Goal: Transaction & Acquisition: Purchase product/service

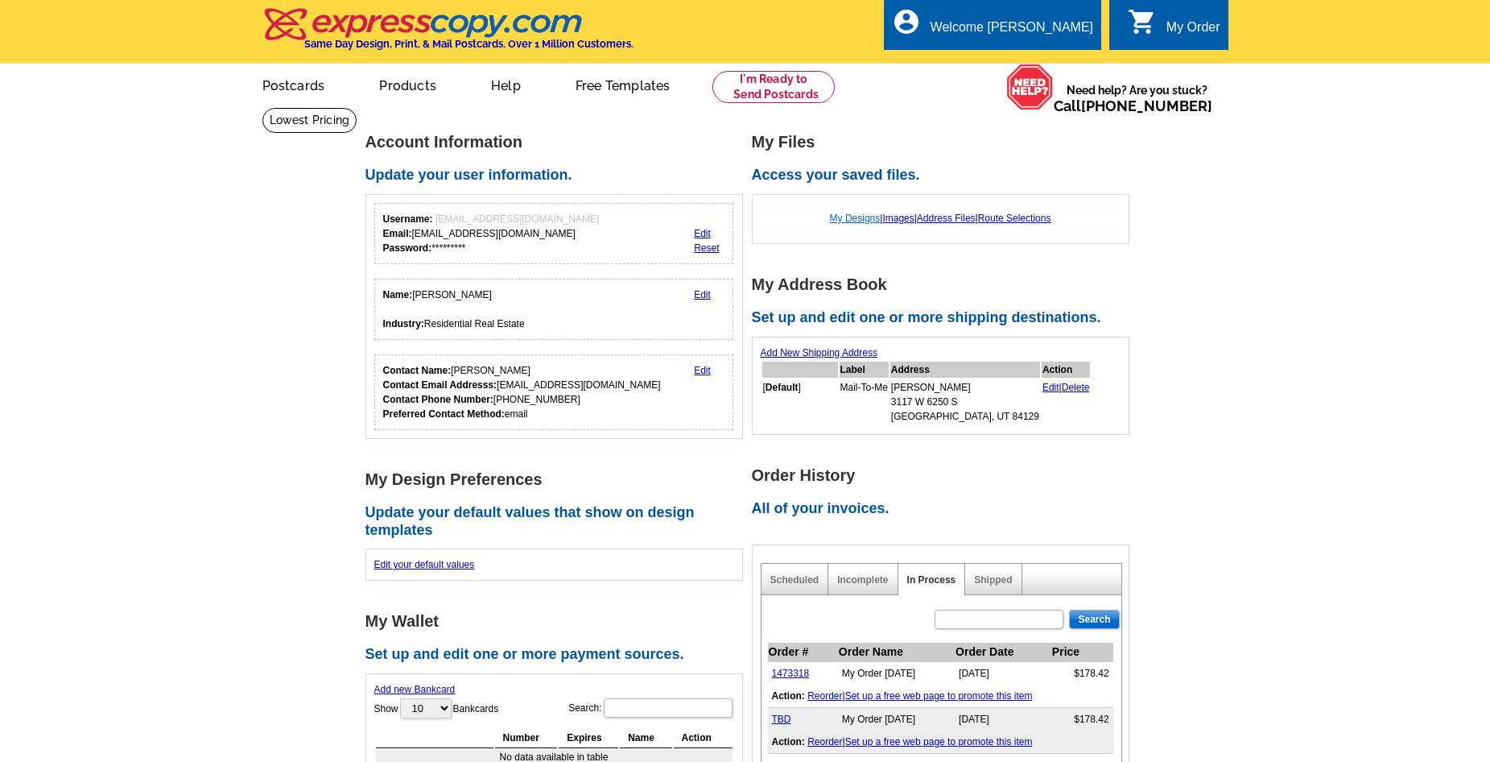
click at [855, 221] on link "My Designs" at bounding box center [855, 218] width 51 height 11
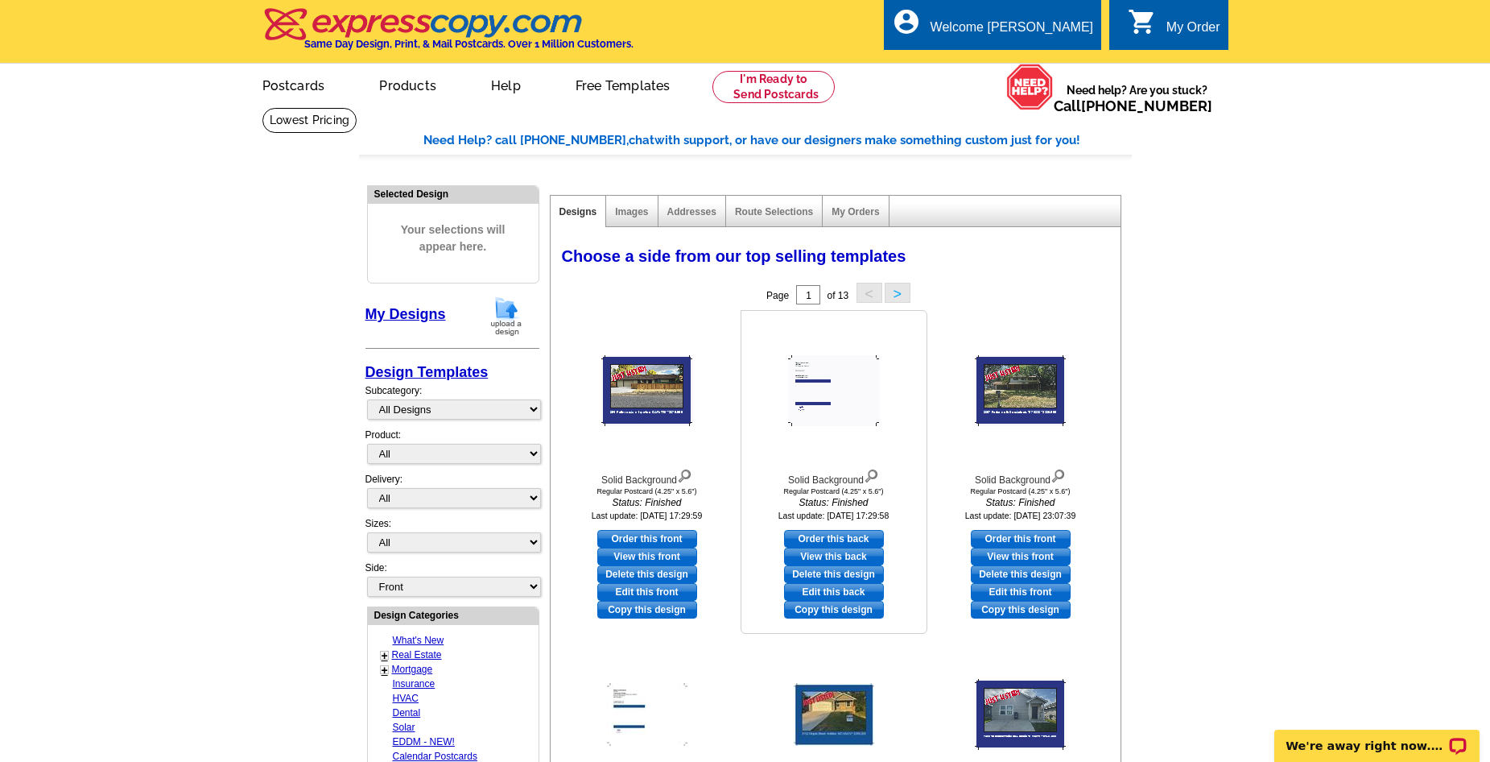
click at [822, 540] on link "Order this back" at bounding box center [834, 539] width 100 height 18
select select "1"
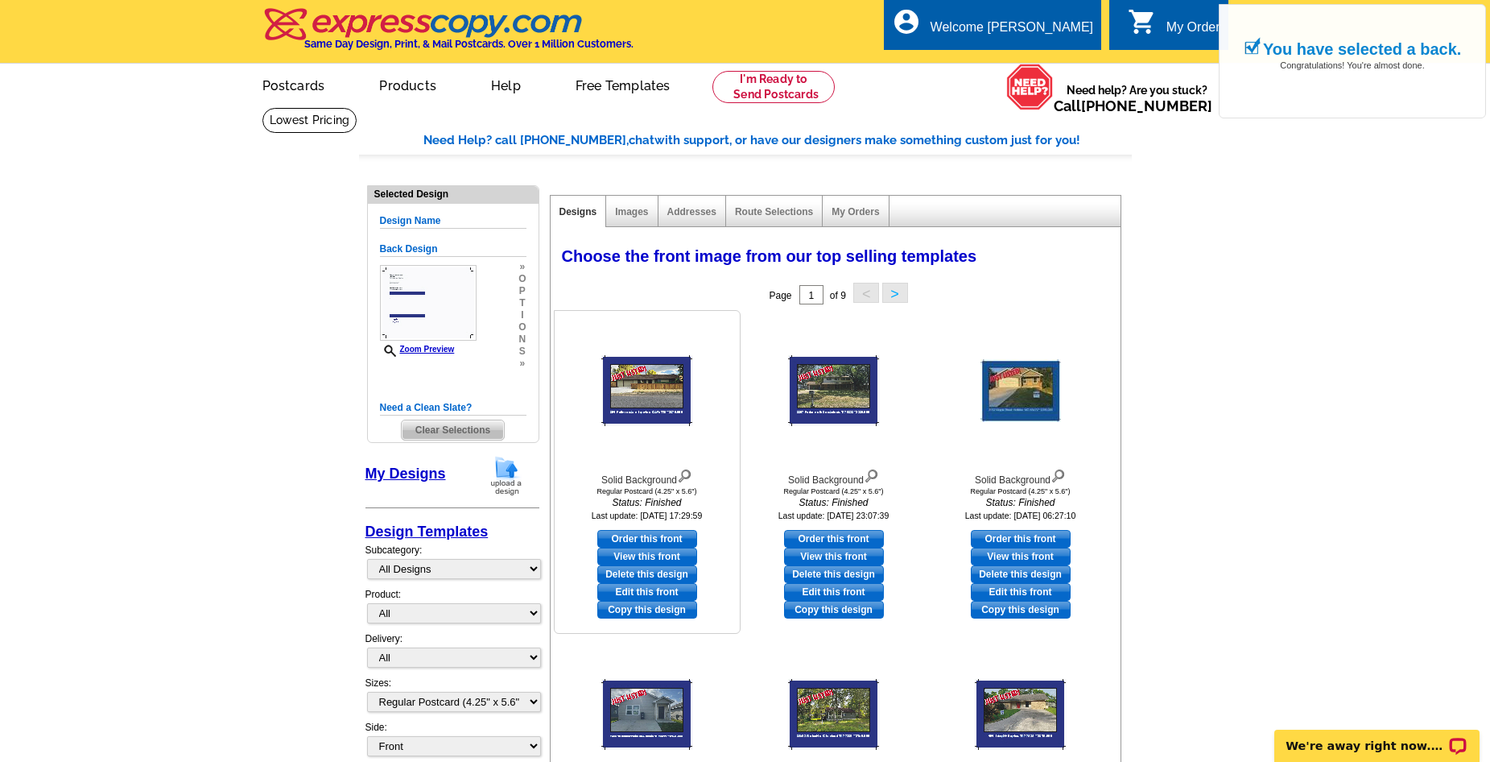
click at [632, 589] on link "Edit this front" at bounding box center [647, 592] width 100 height 18
select select "back"
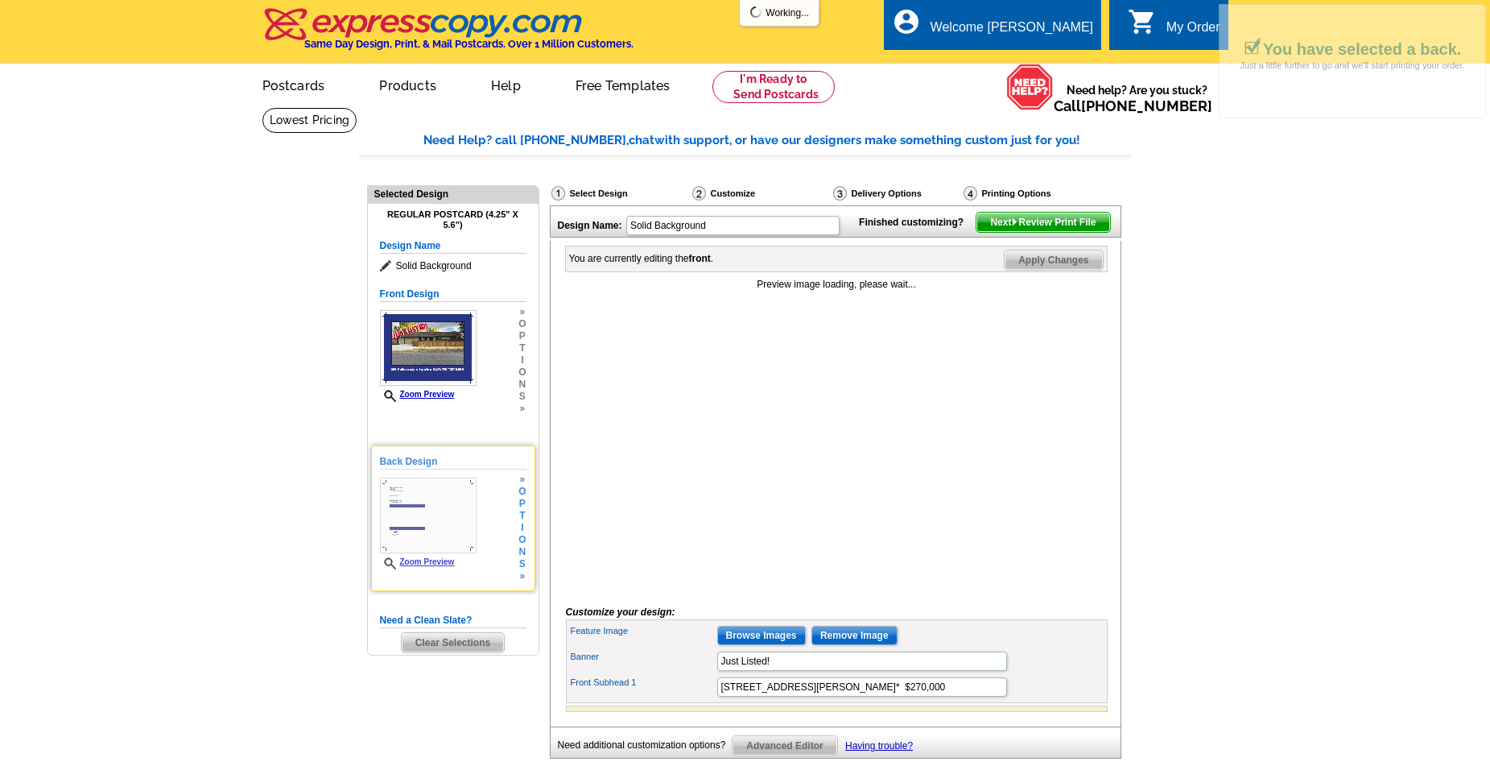
click at [420, 514] on img at bounding box center [428, 515] width 97 height 76
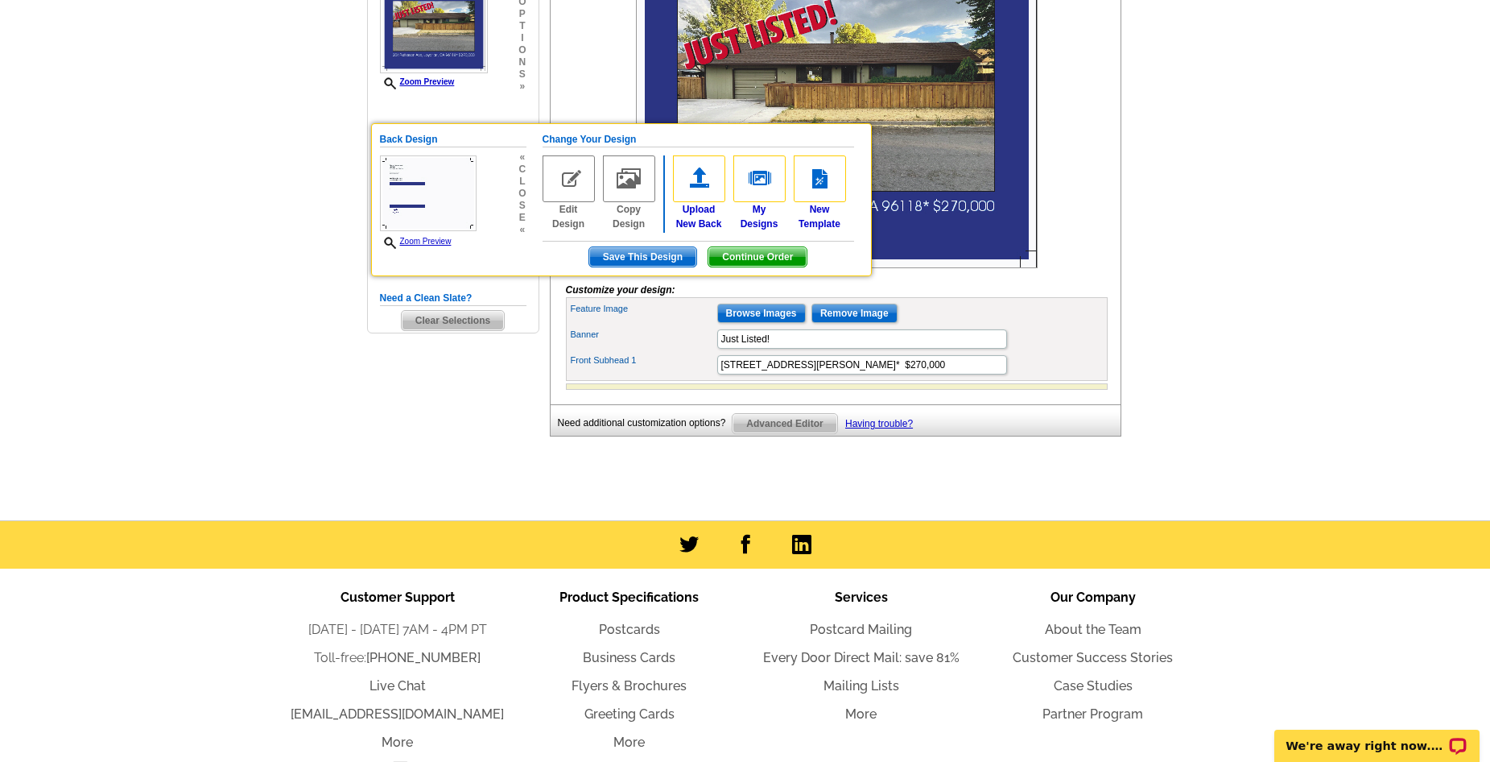
click at [501, 424] on div "Need Help? call 800-260-5887, chat with support, or have our designers make som…" at bounding box center [745, 157] width 773 height 696
click at [570, 185] on img at bounding box center [569, 178] width 52 height 47
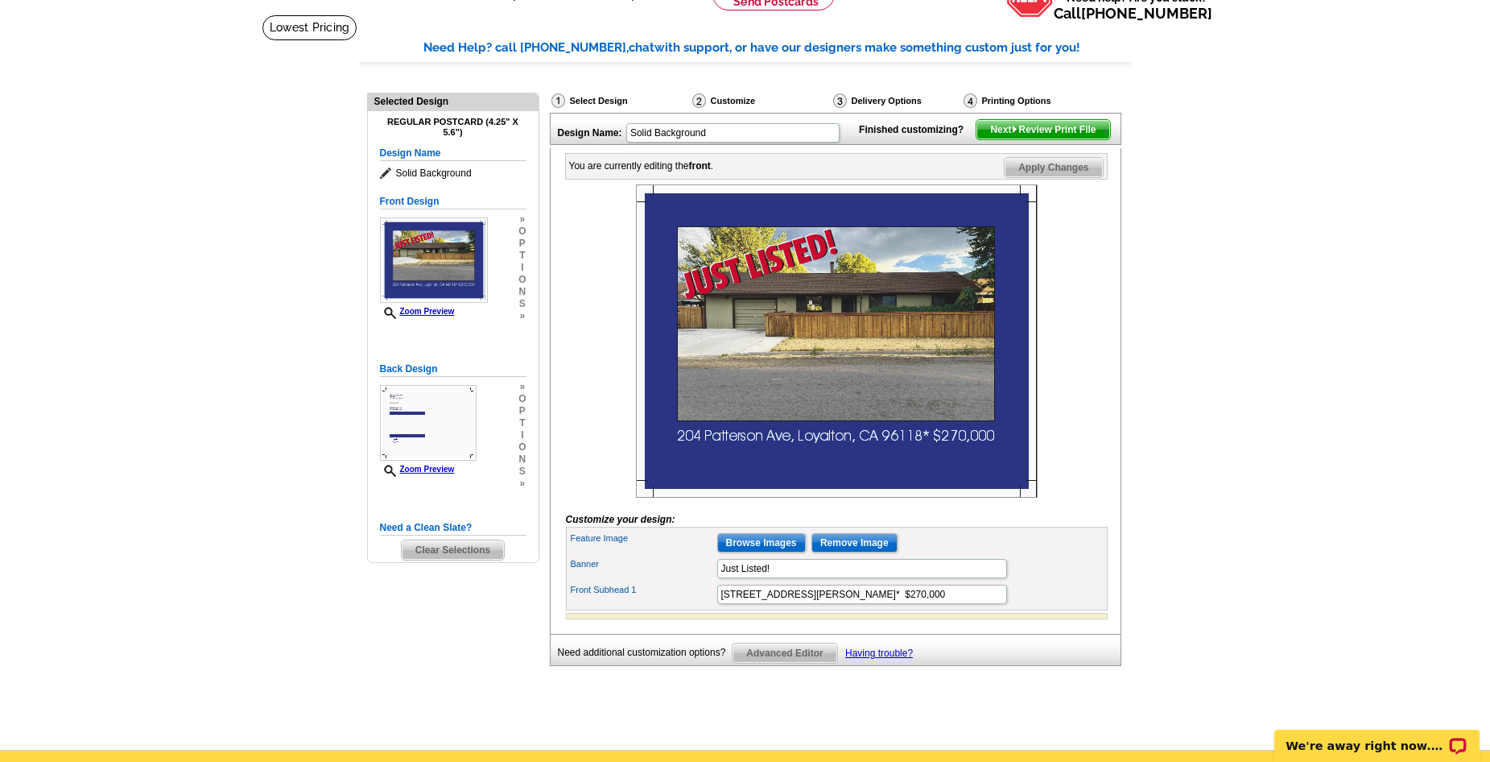
scroll to position [81, 0]
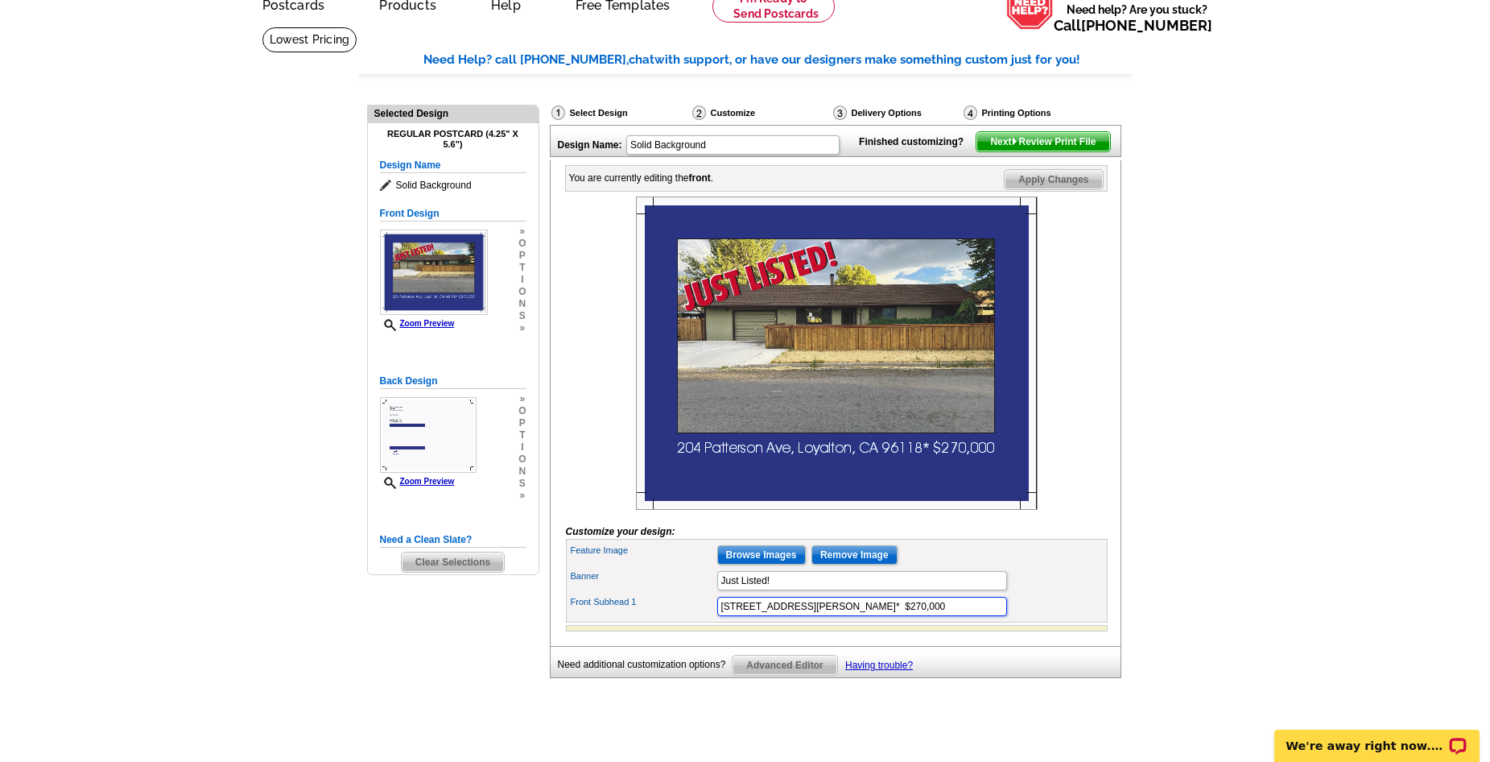
drag, startPoint x: 718, startPoint y: 631, endPoint x: 887, endPoint y: 634, distance: 169.1
click at [887, 616] on input "204 Patterson Ave, Loyalton, CA 96118* $270,000" at bounding box center [862, 606] width 290 height 19
paste input "[STREET_ADDRESS]"
click at [684, 609] on label "Front Subhead 1" at bounding box center [643, 602] width 145 height 14
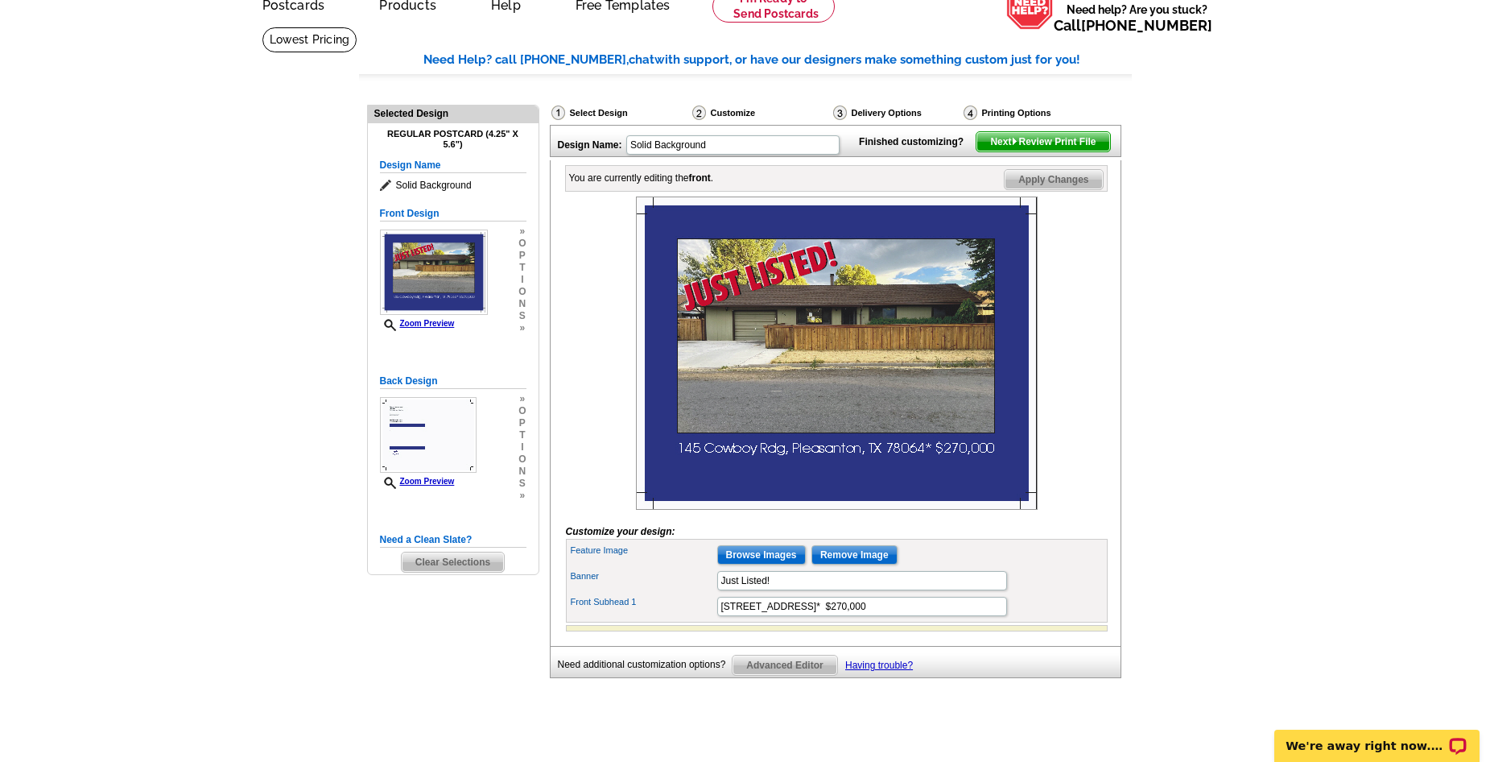
click at [717, 616] on input "145 Cowboy Rdg, Pleasanton, TX 78064* $270,000" at bounding box center [862, 606] width 290 height 19
drag, startPoint x: 910, startPoint y: 634, endPoint x: 924, endPoint y: 634, distance: 14.5
click at [924, 616] on input "145 Cowboy Rdg, Pleasanton, TX 78064* $270,000" at bounding box center [862, 606] width 290 height 19
type input "145 Cowboy Rdg, Pleasanton, TX 78064* $183,000"
click at [1127, 544] on div "Need Help? call 800-260-5887, chat with support, or have our designers make som…" at bounding box center [745, 399] width 773 height 696
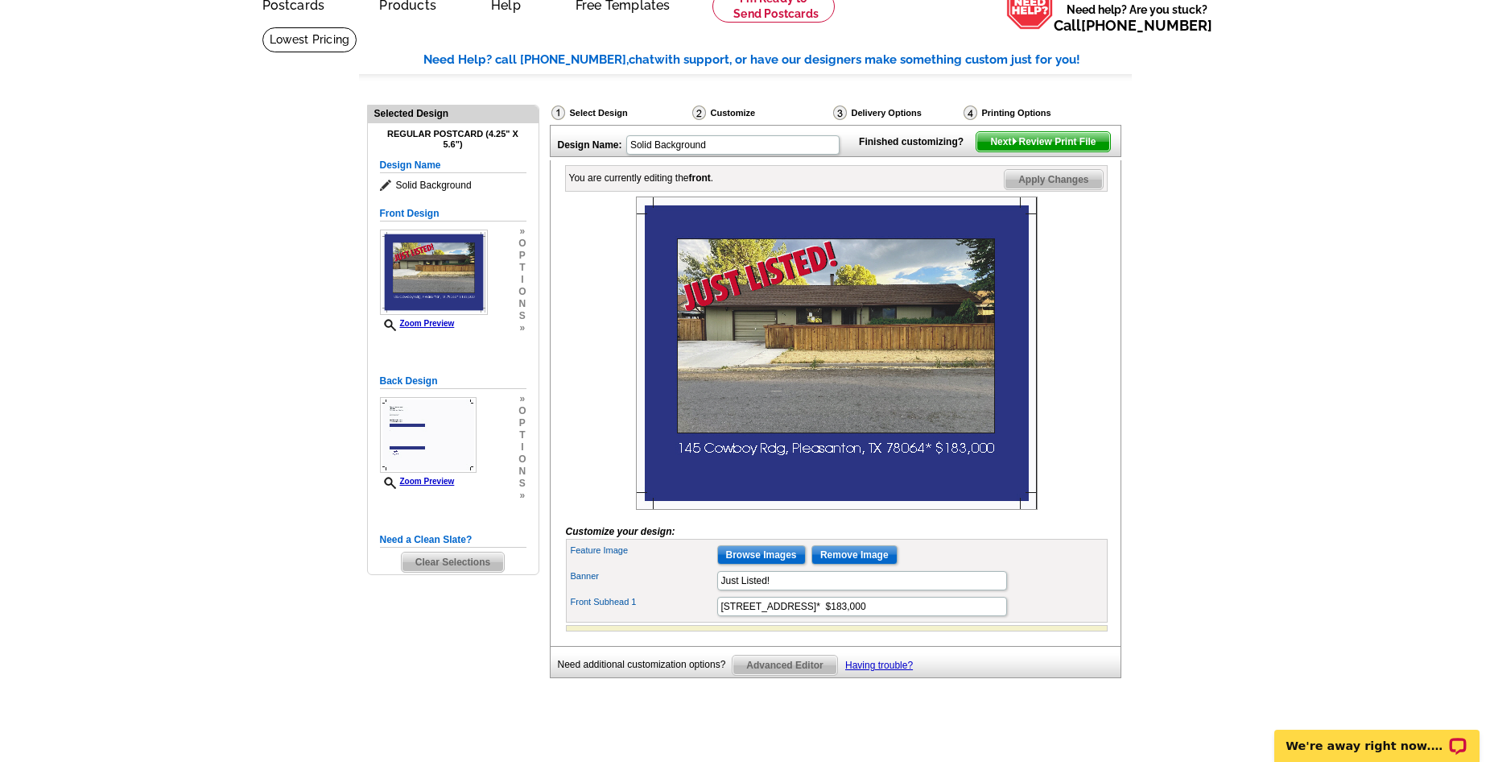
click at [502, 615] on div "Need Help? call 800-260-5887, chat with support, or have our designers make som…" at bounding box center [745, 399] width 773 height 696
click at [756, 564] on input "Browse Images" at bounding box center [761, 554] width 89 height 19
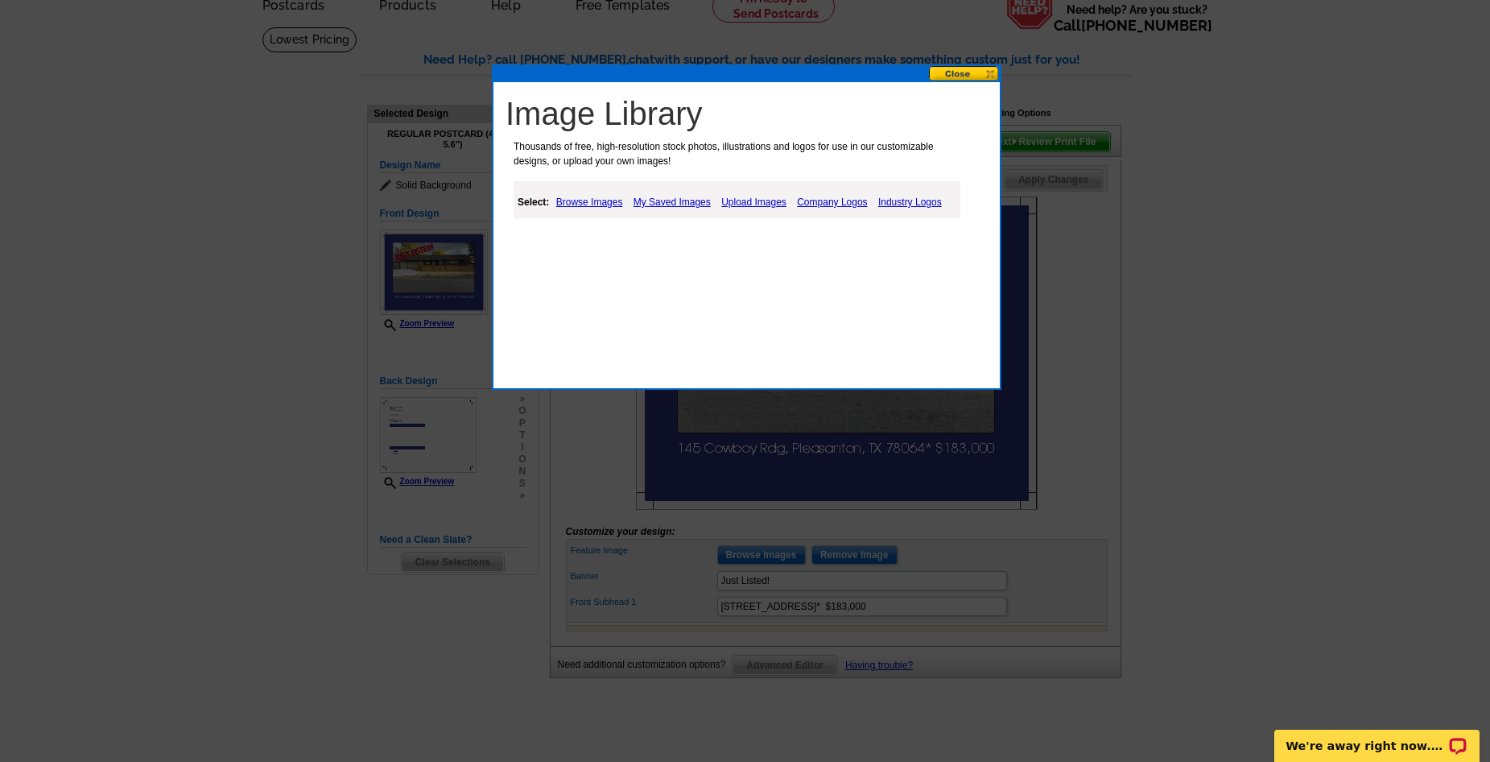
click at [732, 201] on link "Upload Images" at bounding box center [753, 201] width 73 height 19
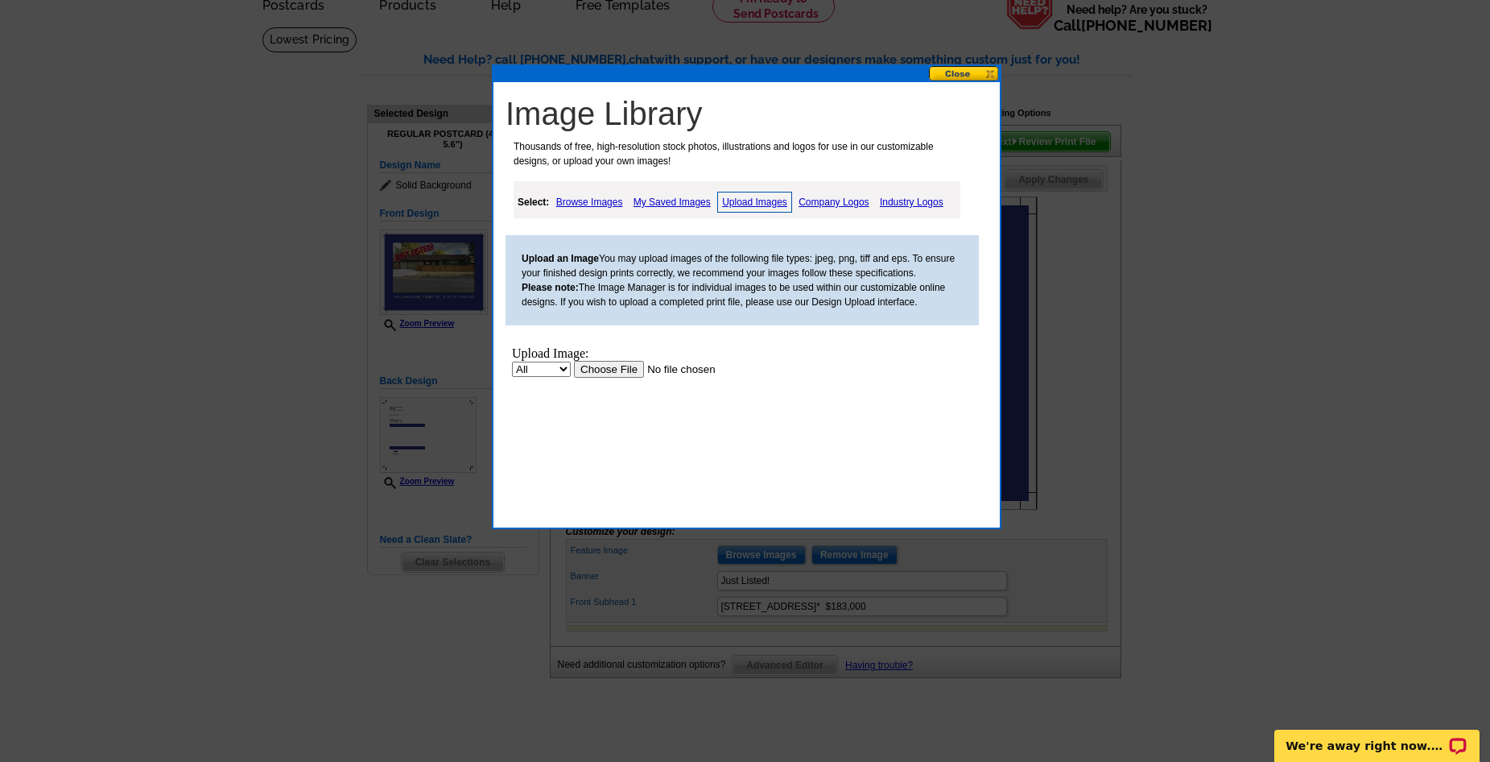
click at [599, 366] on input "file" at bounding box center [676, 369] width 204 height 17
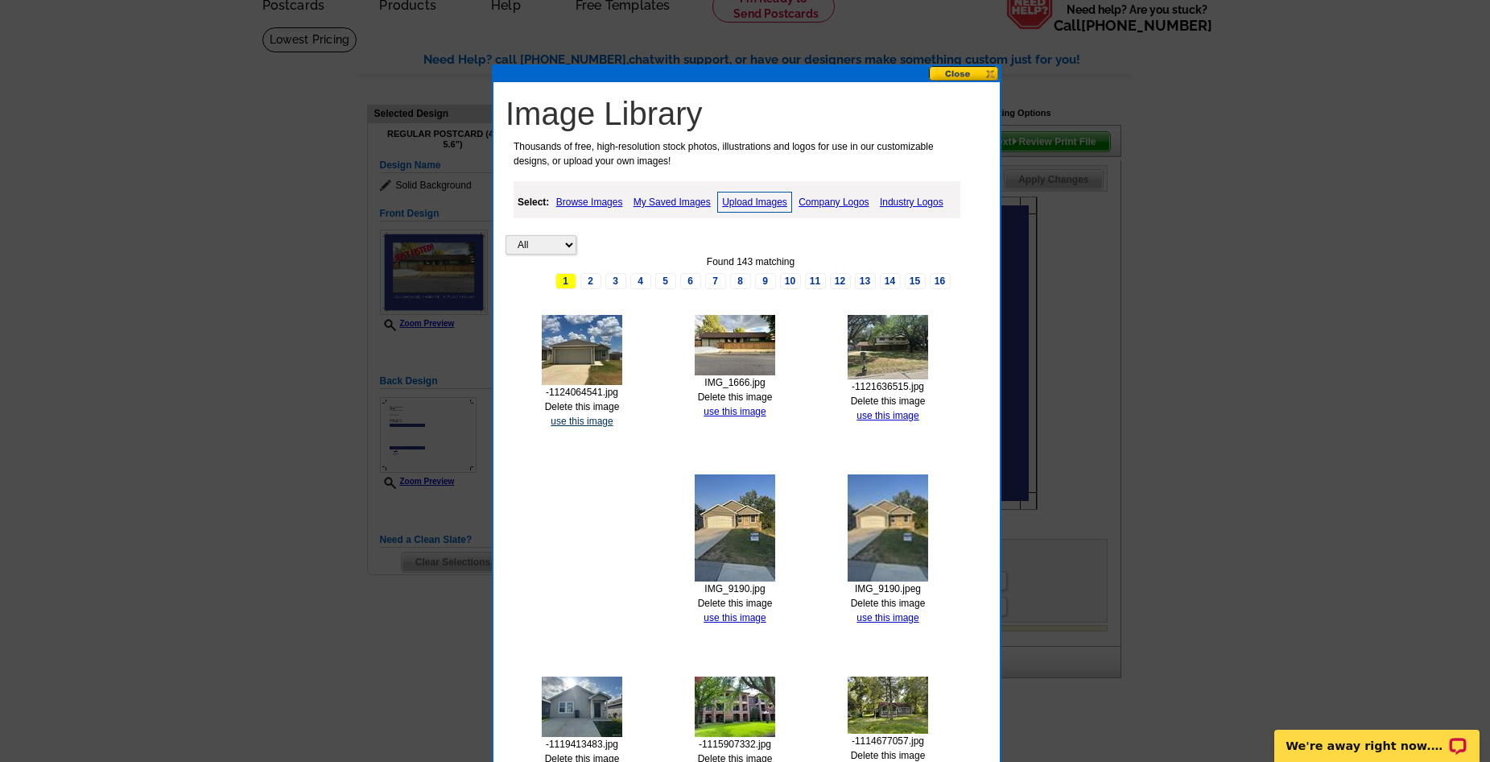
click at [598, 419] on link "use this image" at bounding box center [582, 420] width 62 height 11
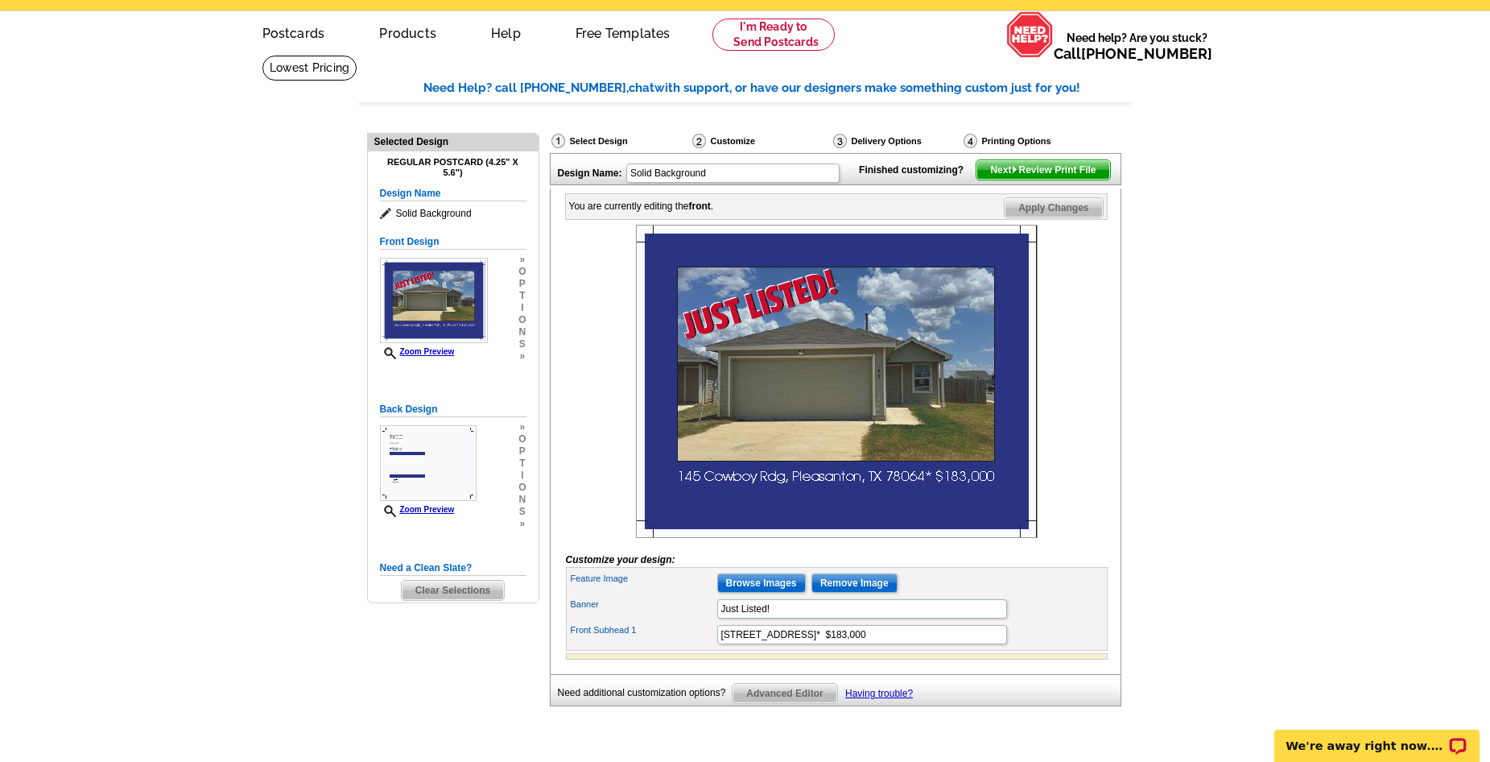
scroll to position [81, 0]
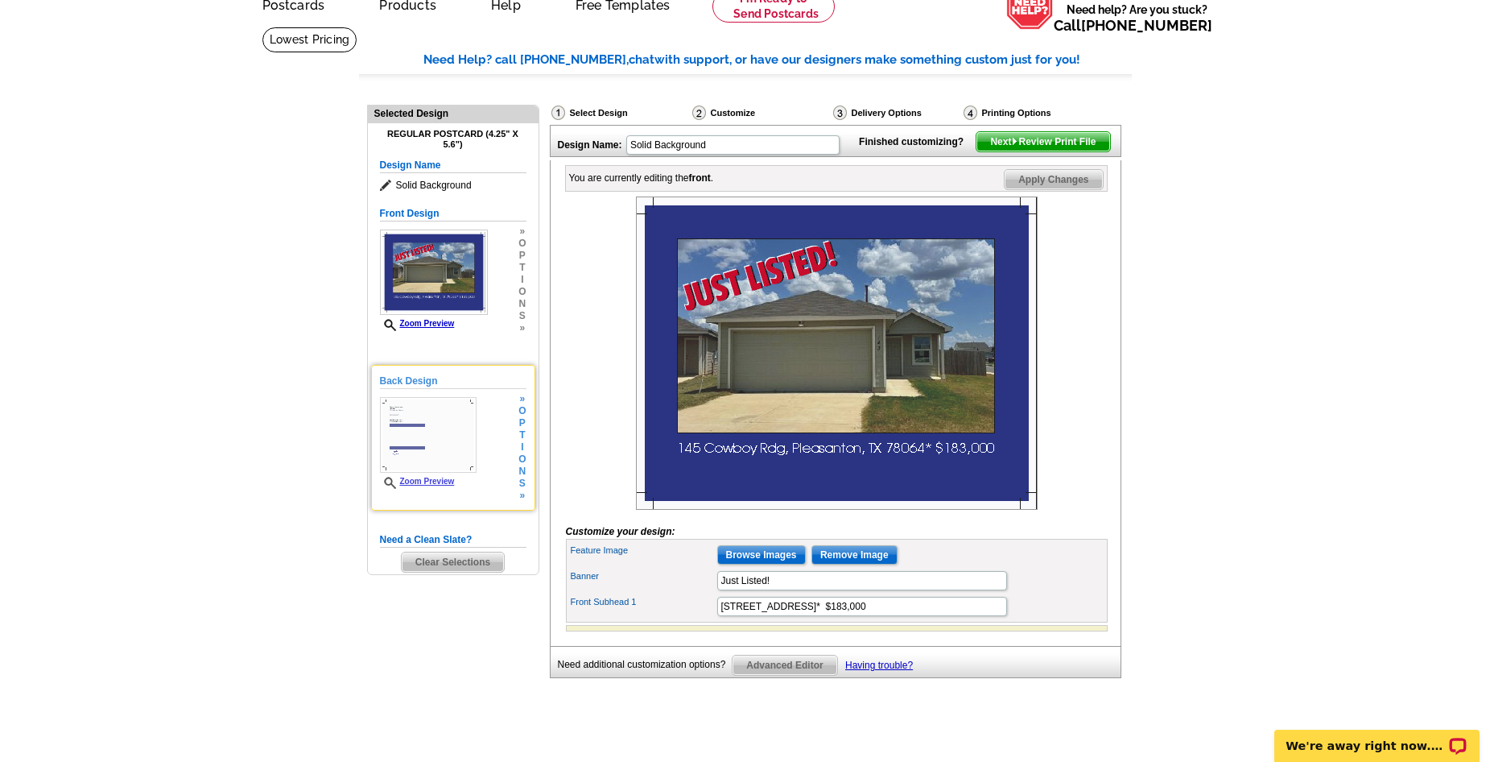
click at [420, 461] on img at bounding box center [428, 435] width 97 height 76
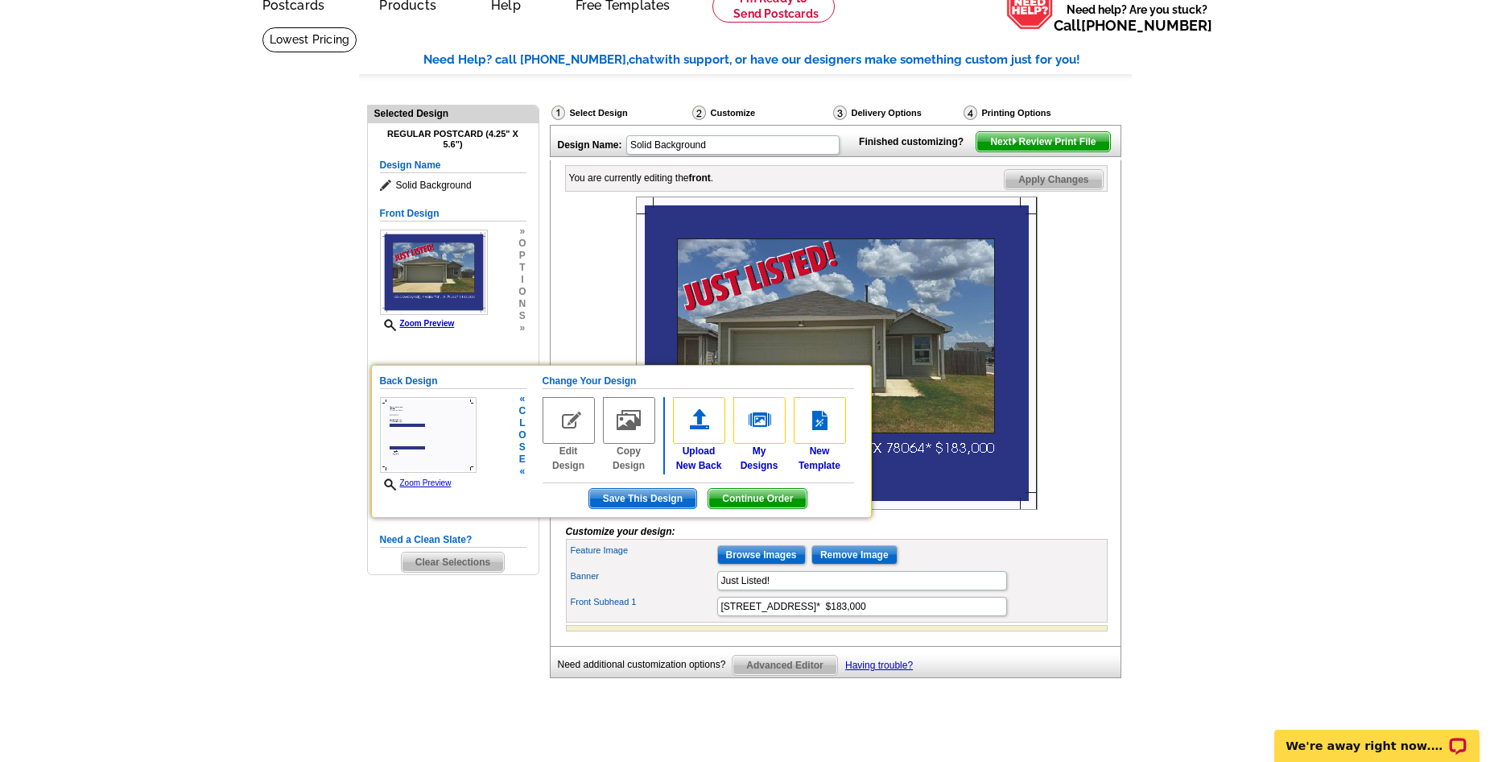
click at [569, 443] on img at bounding box center [569, 420] width 52 height 47
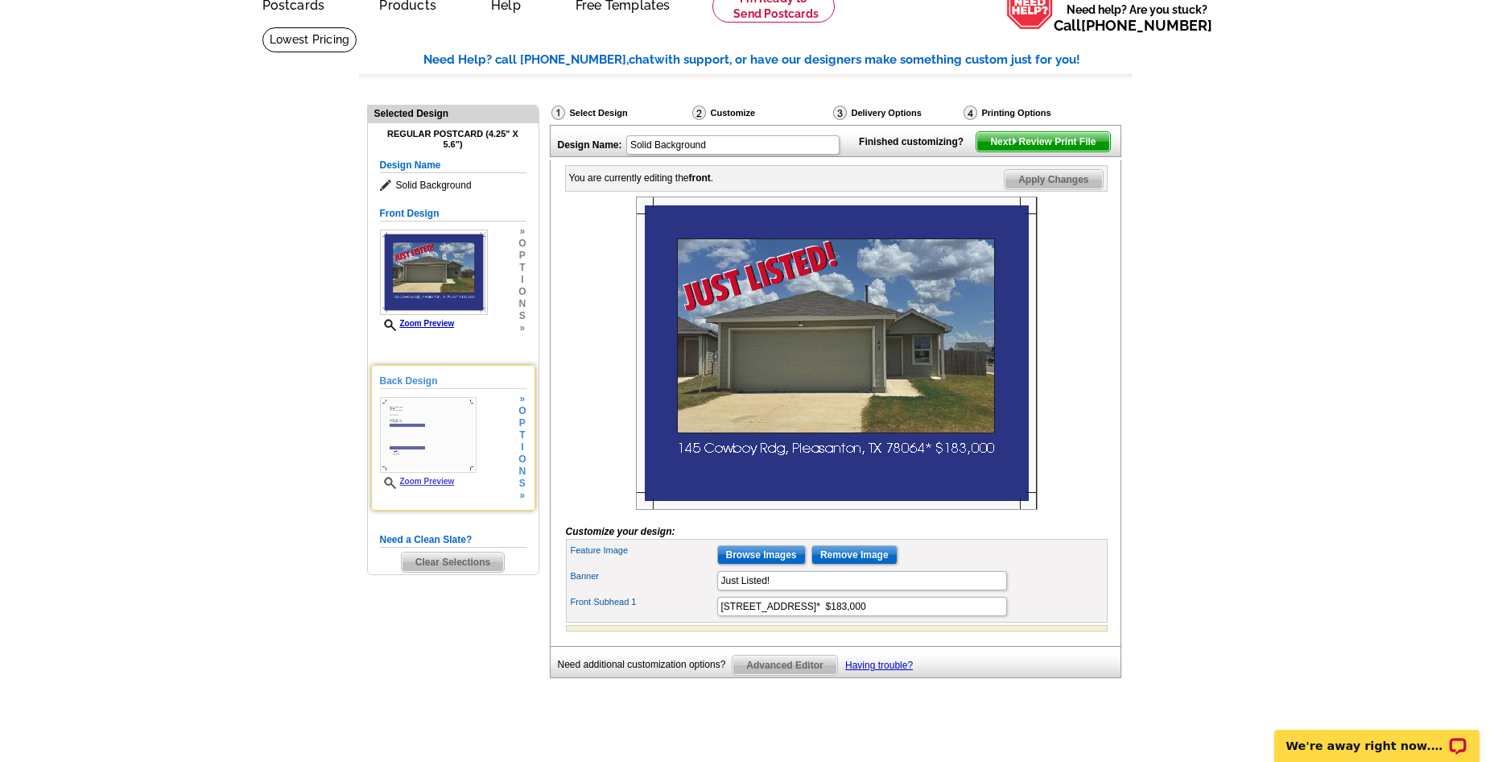
click at [523, 485] on span "s" at bounding box center [522, 483] width 7 height 12
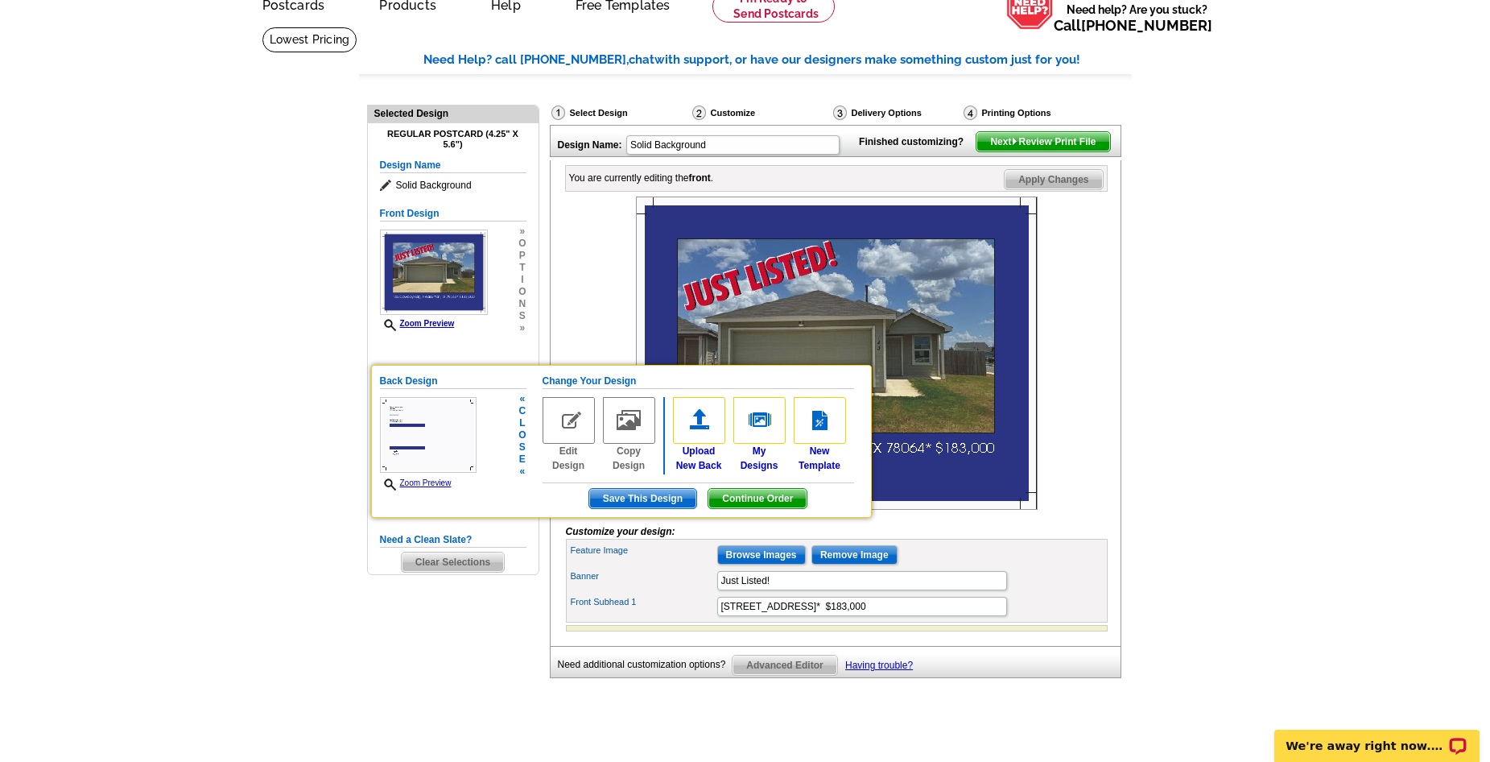
click at [573, 432] on img at bounding box center [569, 420] width 52 height 47
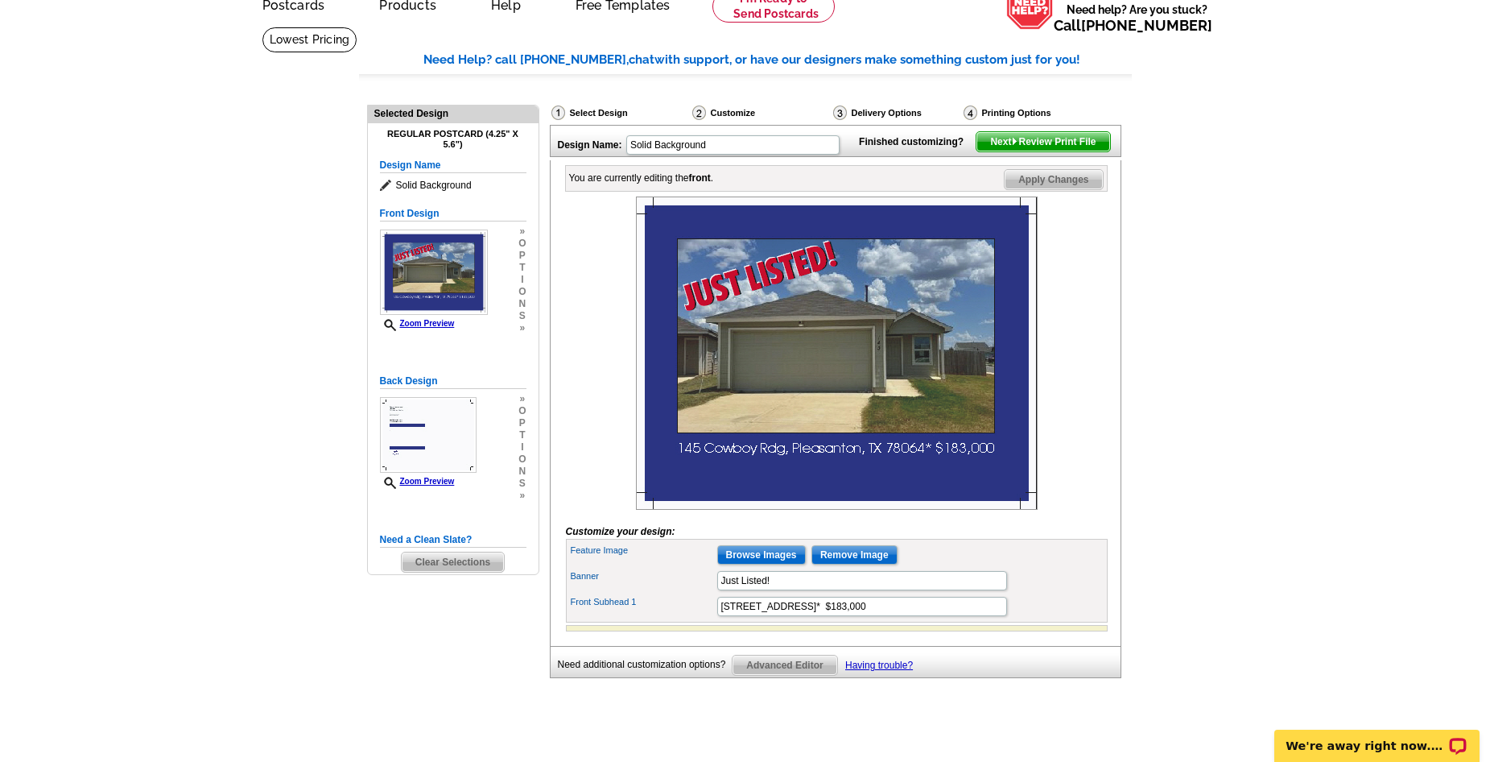
click at [432, 481] on link "Zoom Preview" at bounding box center [417, 481] width 75 height 9
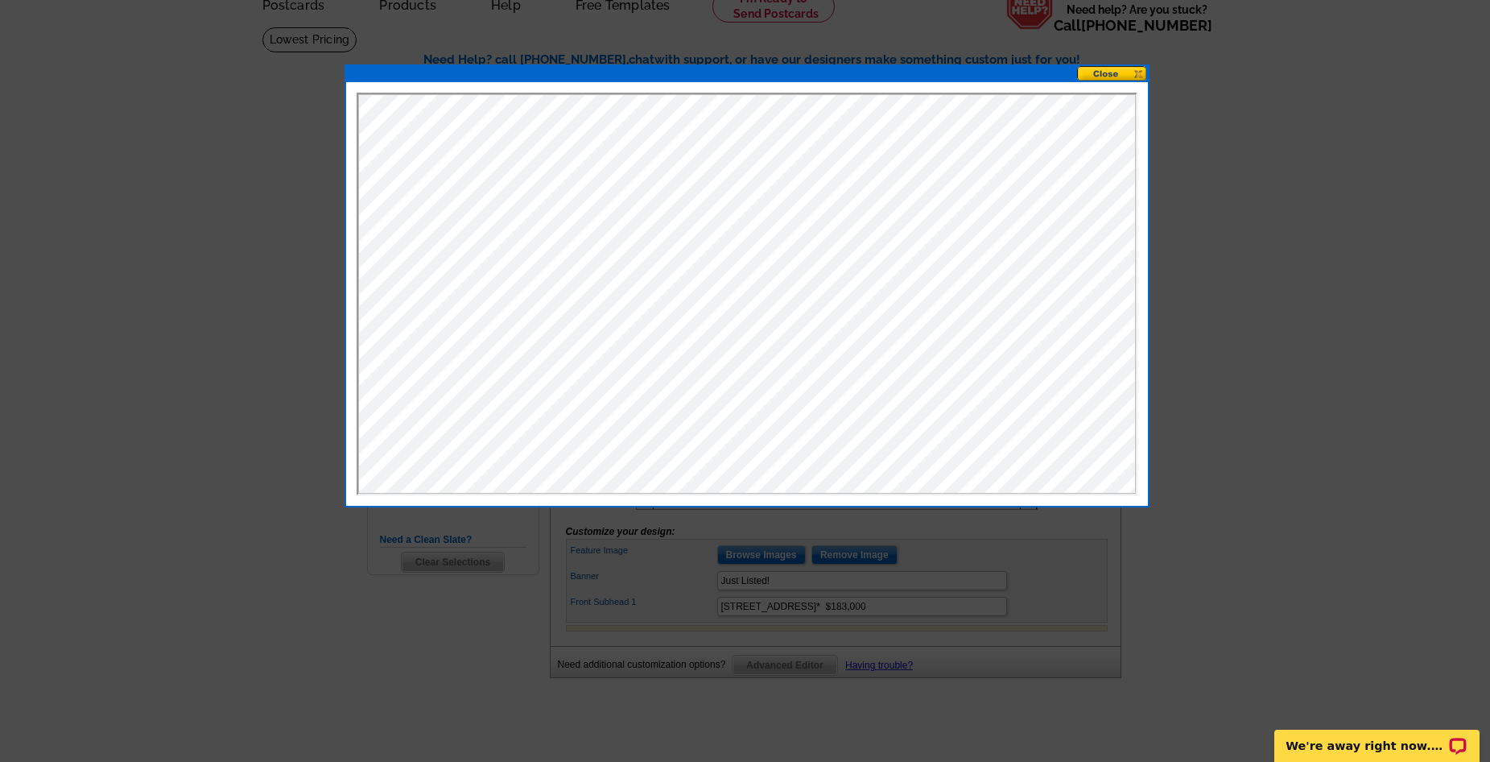
scroll to position [0, 0]
click at [1134, 72] on button at bounding box center [1112, 72] width 71 height 15
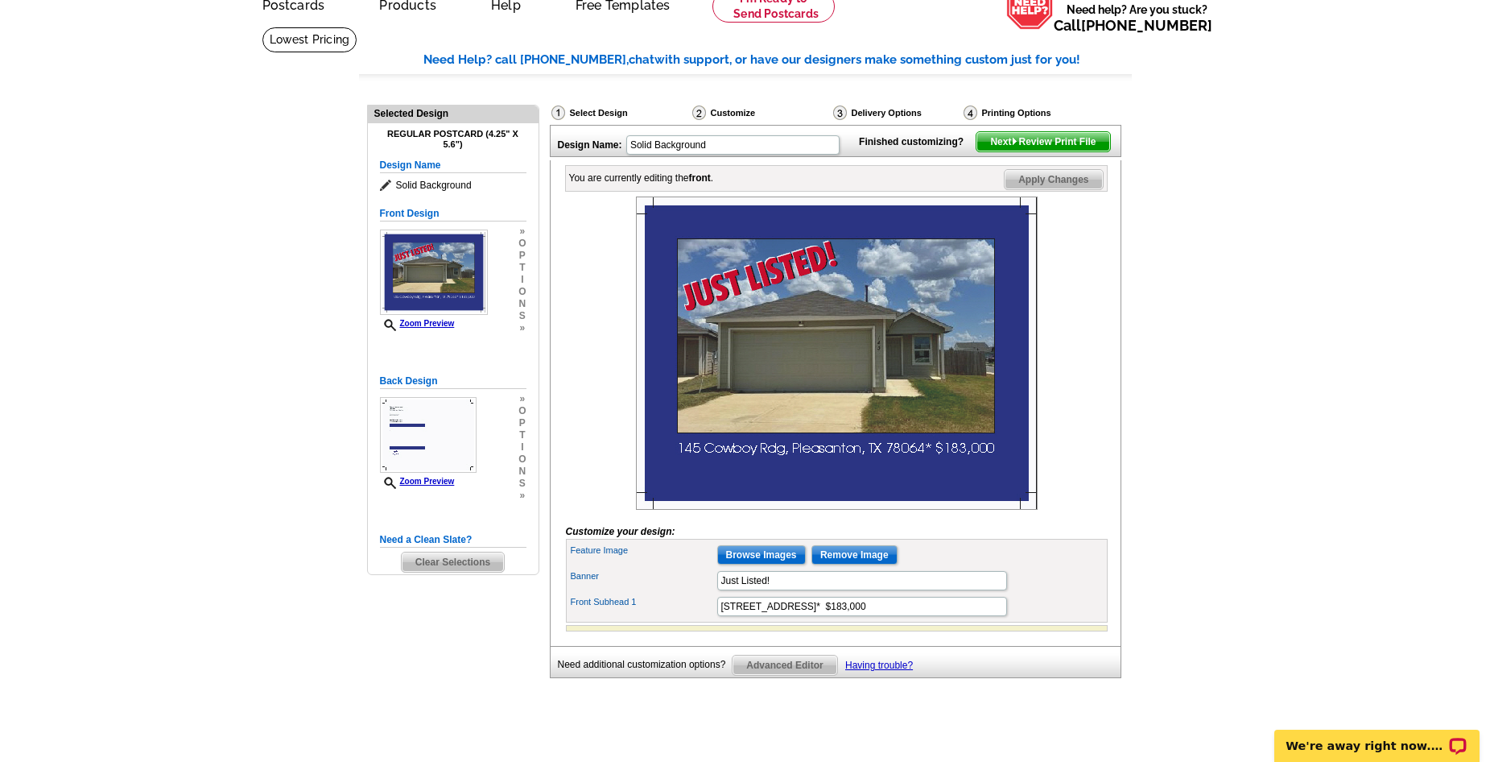
click at [1196, 361] on main "Need Help? call 800-260-5887, chat with support, or have our designers make som…" at bounding box center [745, 394] width 1490 height 735
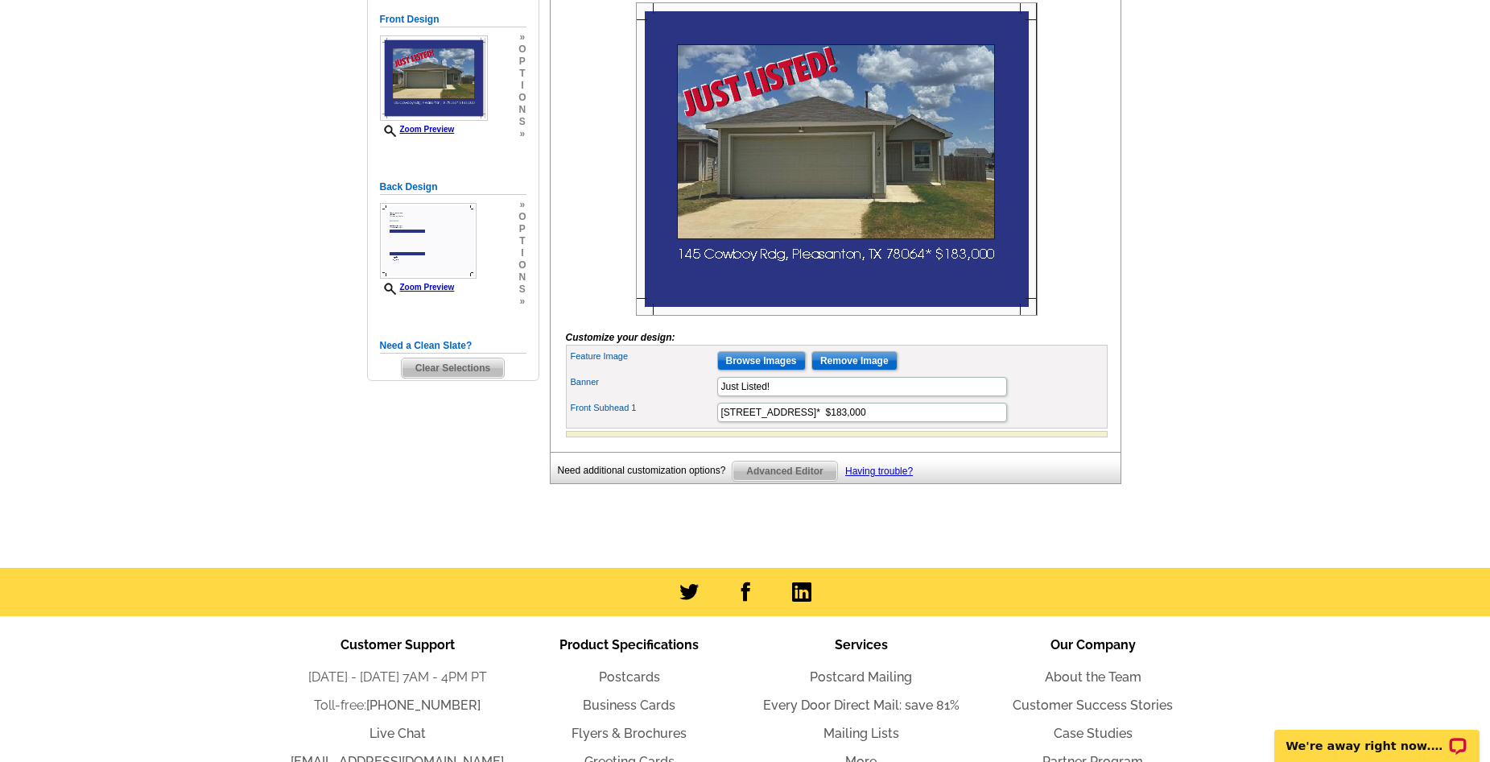
scroll to position [322, 0]
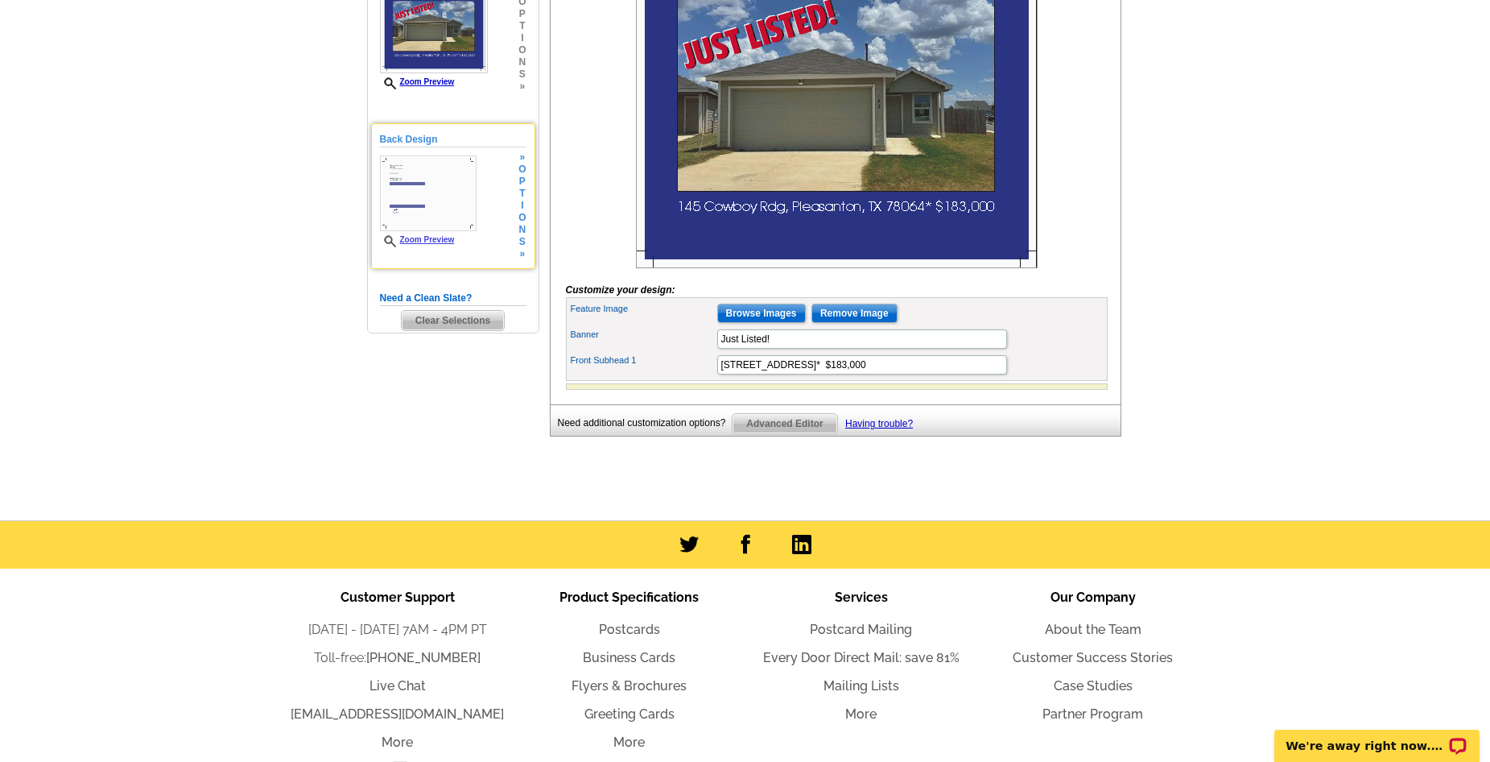
click at [382, 258] on div "Back Design Zoom Preview » o p t i o n s »" at bounding box center [453, 196] width 147 height 128
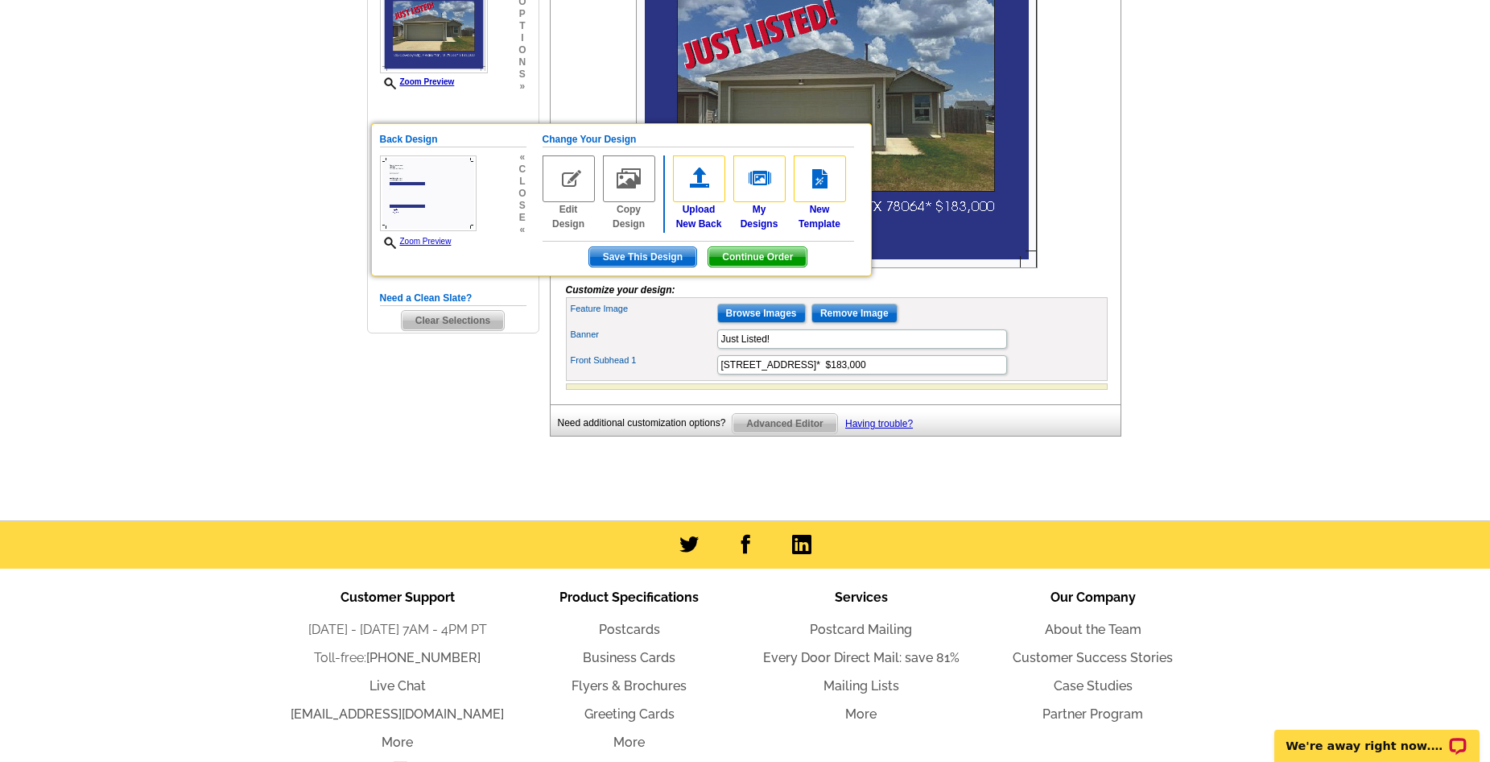
click at [1352, 270] on main "Need Help? call 800-260-5887, chat with support, or have our designers make som…" at bounding box center [745, 152] width 1490 height 735
click at [749, 258] on span "Continue Order" at bounding box center [758, 256] width 98 height 19
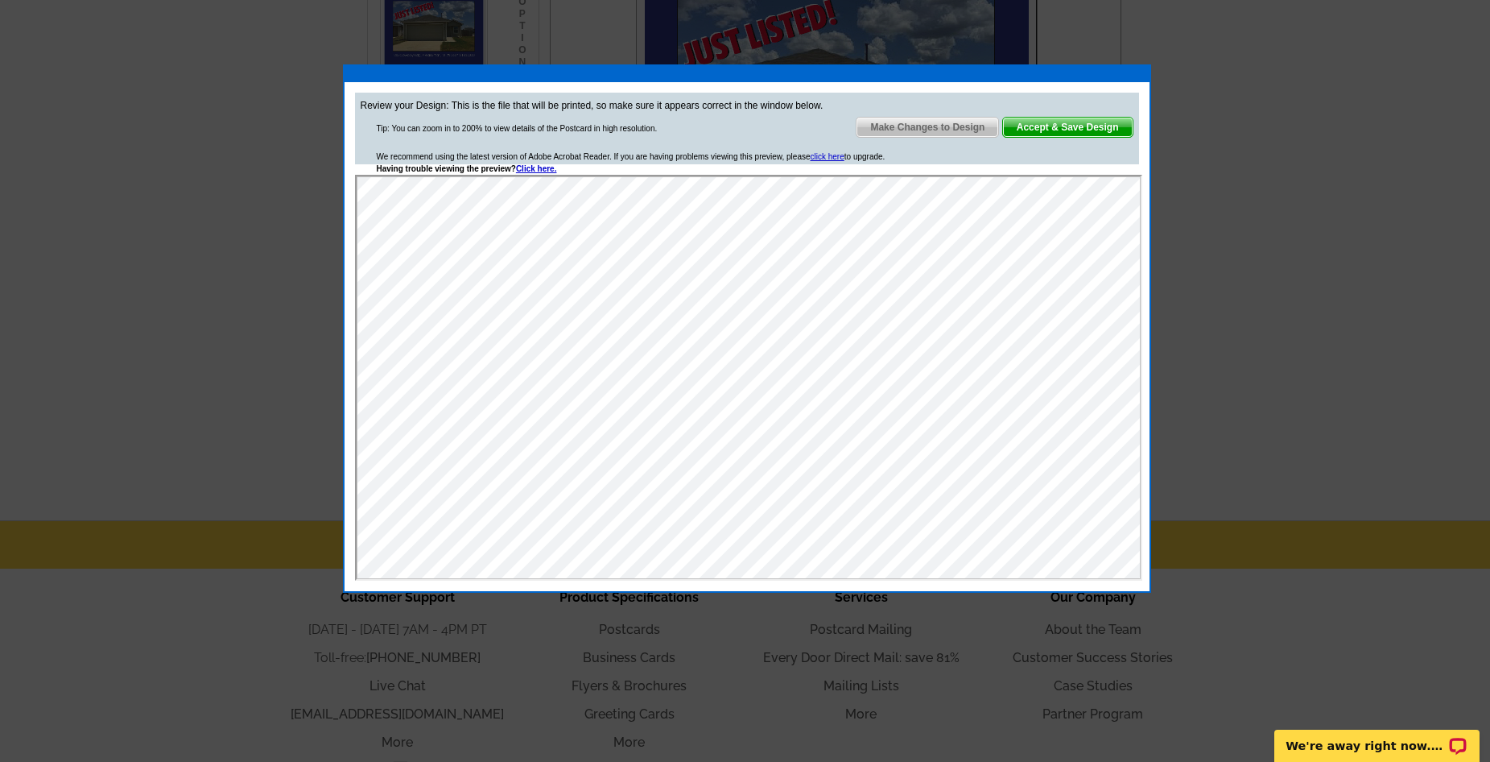
scroll to position [0, 0]
click at [1097, 130] on span "Accept & Save Design" at bounding box center [1068, 127] width 130 height 19
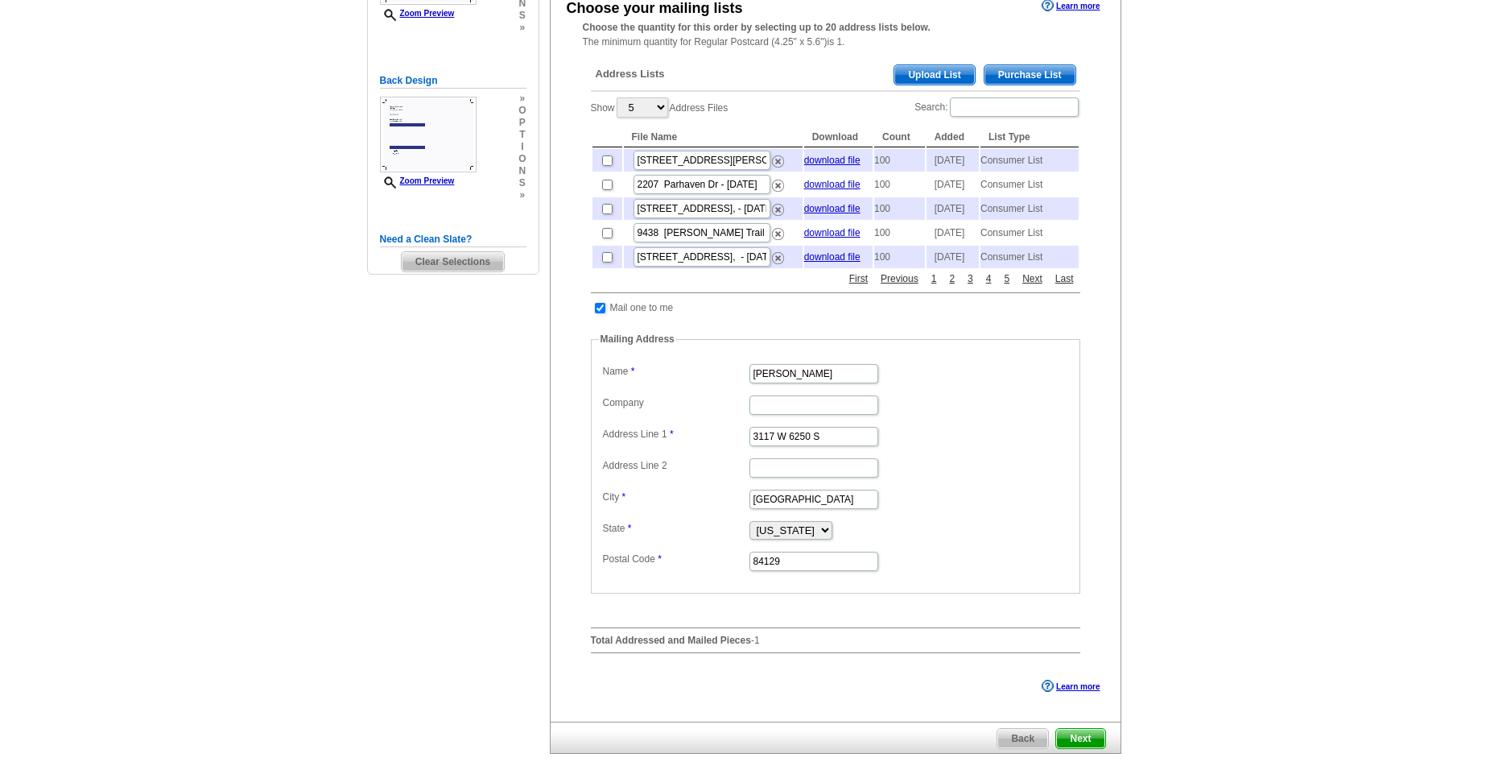
scroll to position [161, 0]
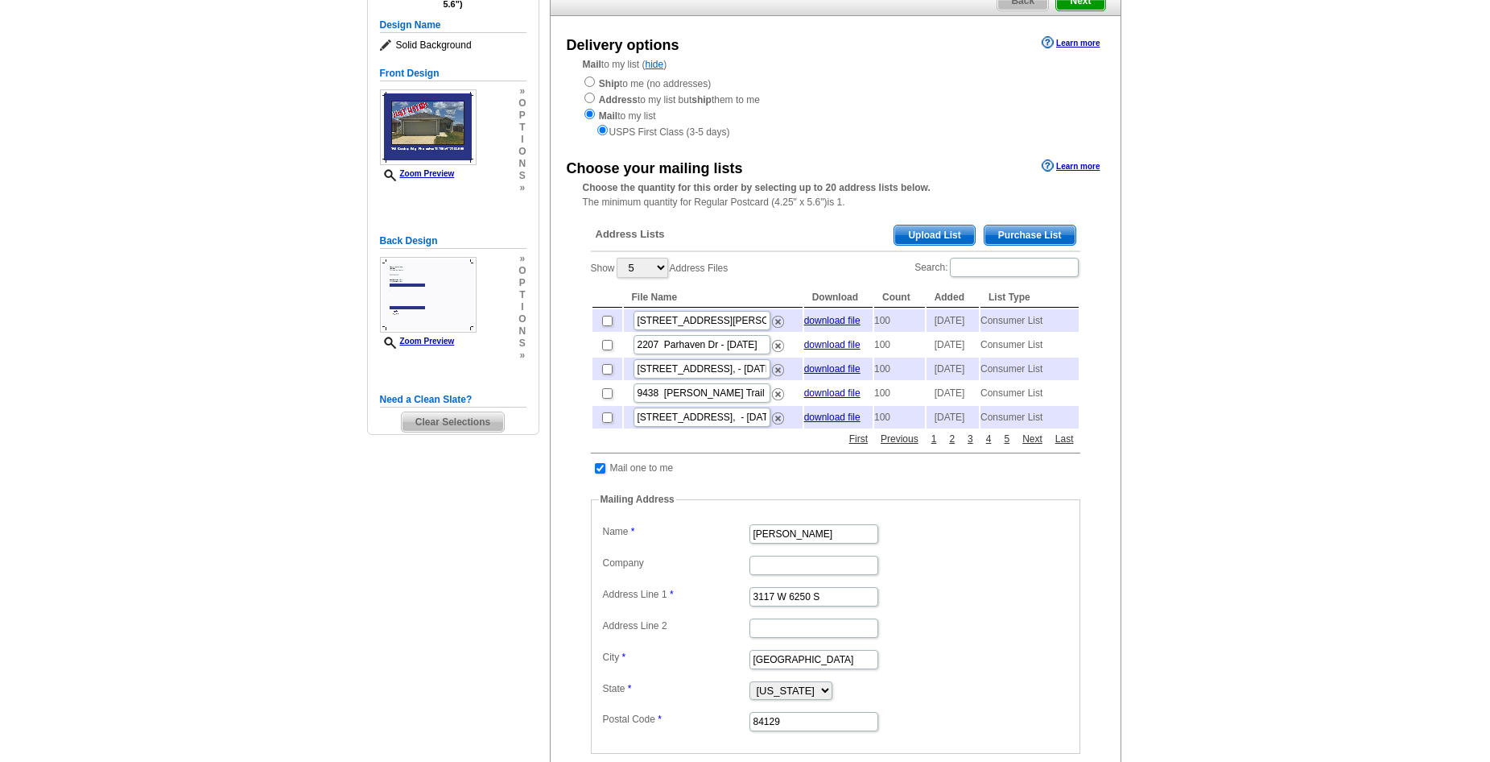
click at [1033, 230] on span "Purchase List" at bounding box center [1030, 234] width 91 height 19
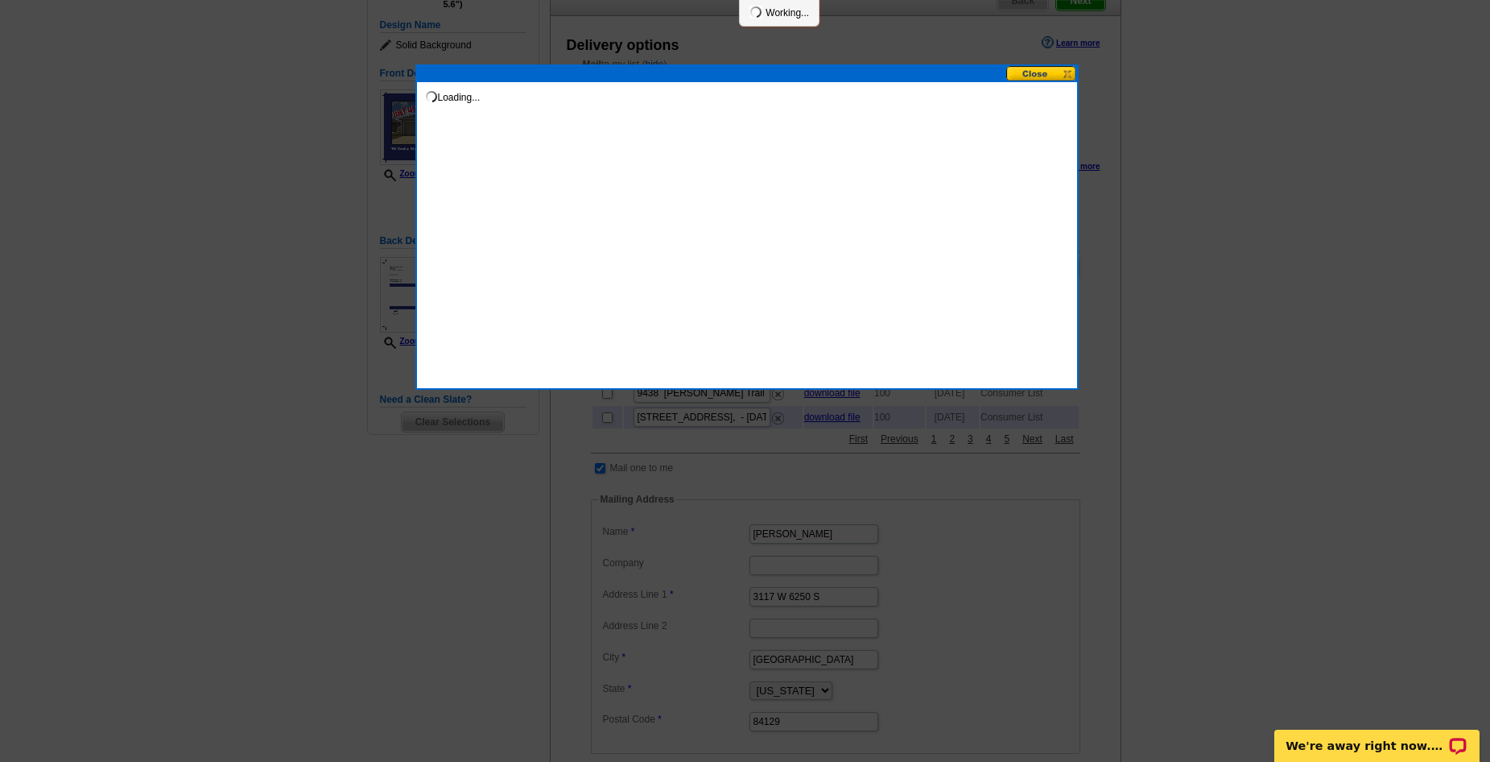
scroll to position [0, 0]
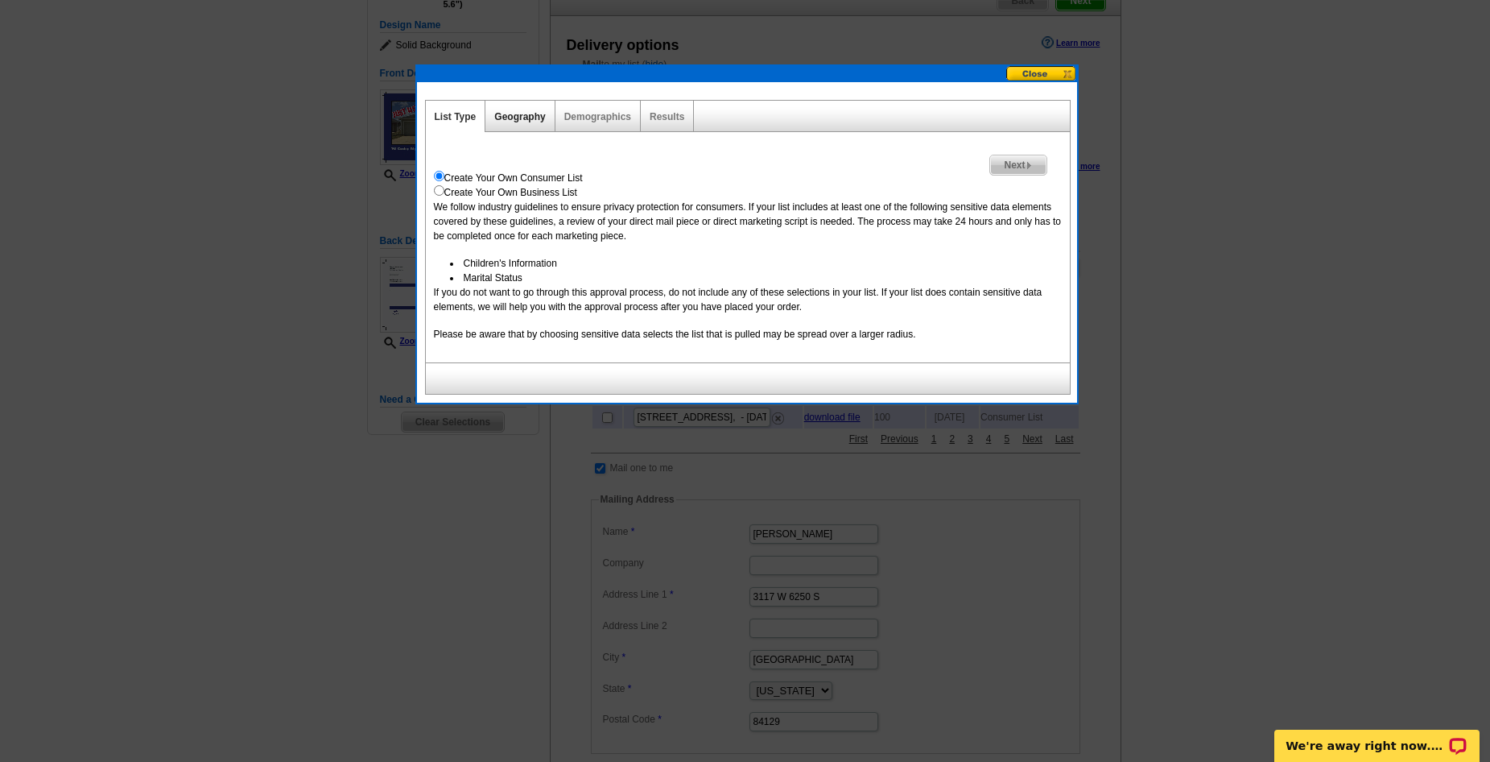
click at [518, 119] on link "Geography" at bounding box center [519, 116] width 51 height 11
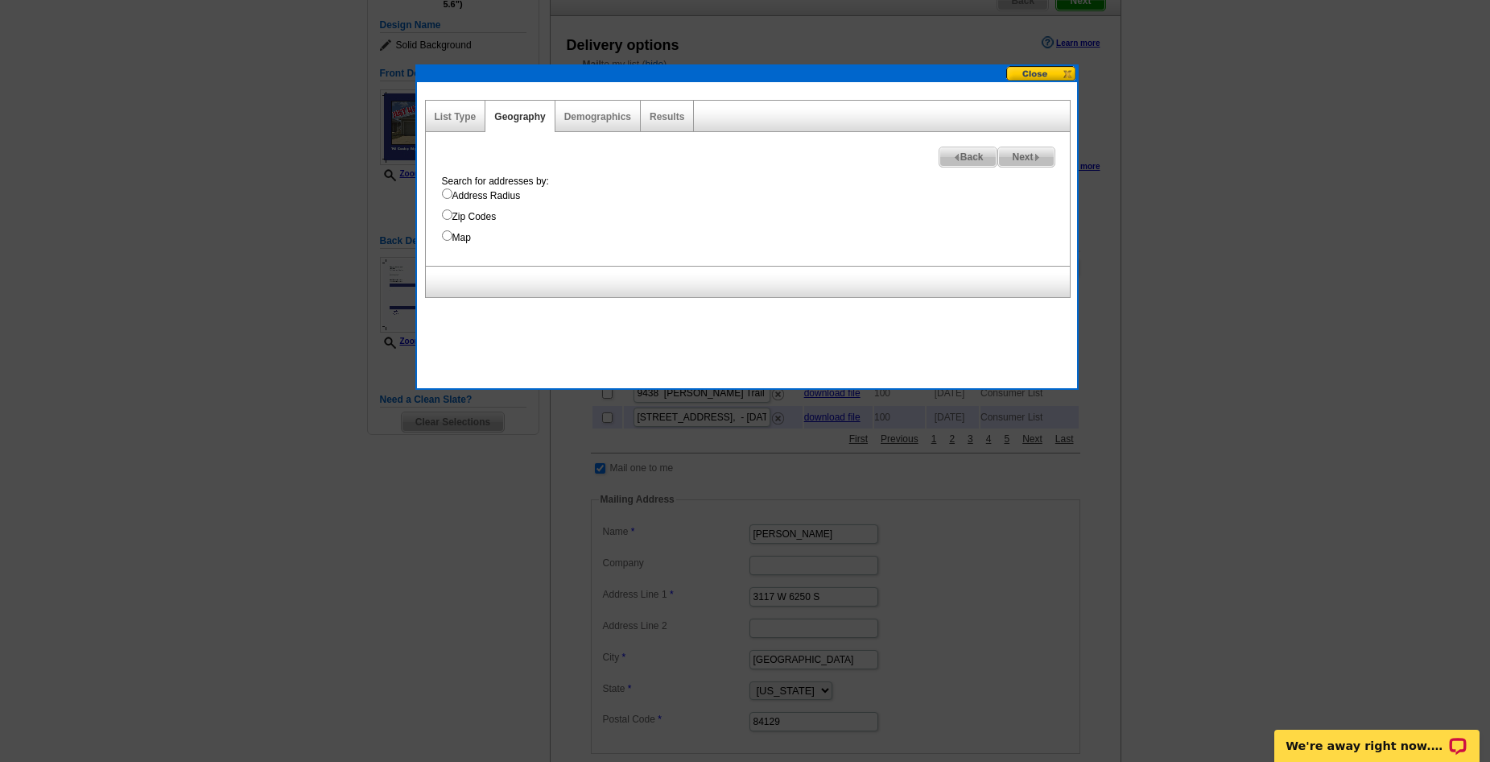
click at [444, 193] on input "Address Radius" at bounding box center [447, 193] width 10 height 10
radio input "true"
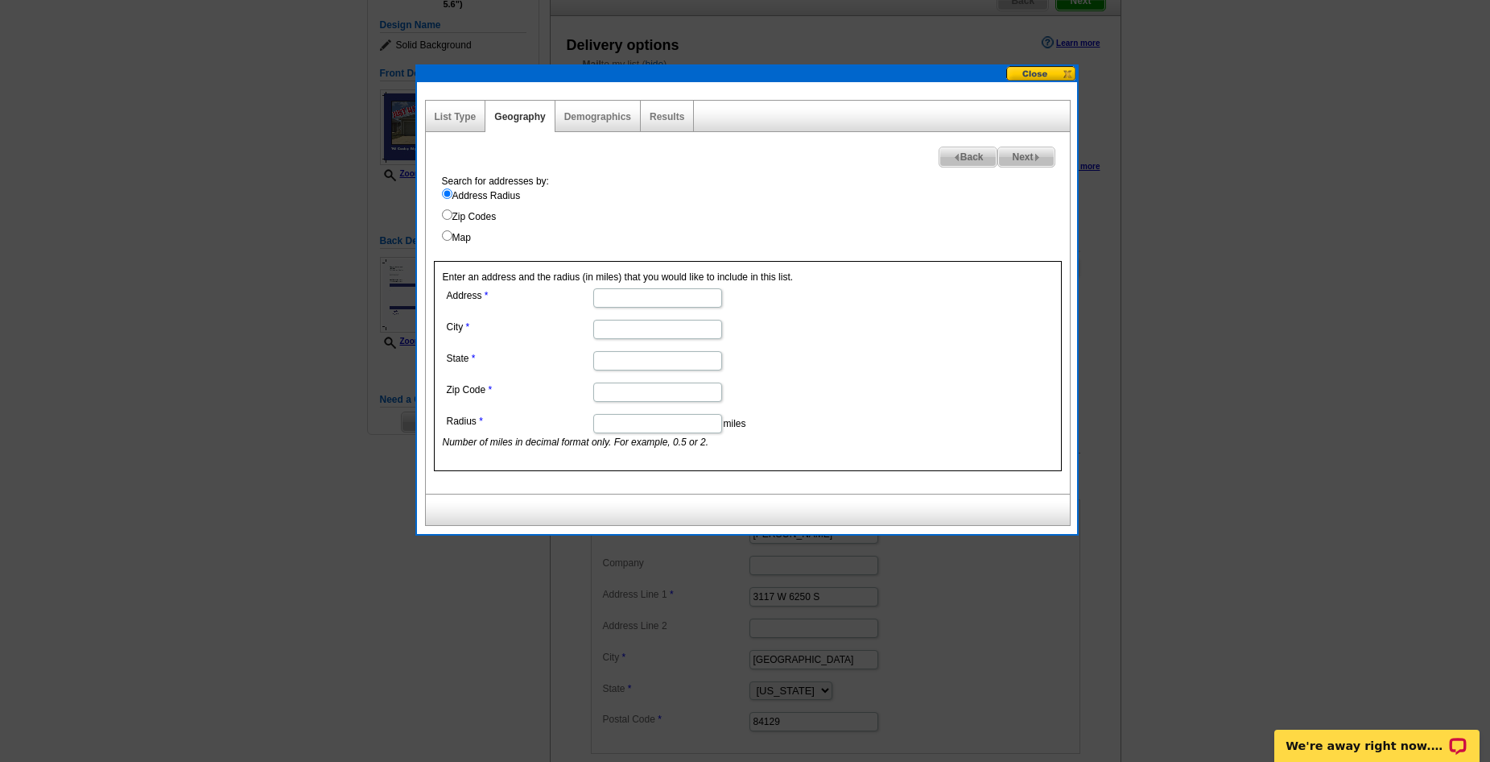
click at [624, 299] on input "Address" at bounding box center [657, 297] width 129 height 19
paste input "145 Cowboy Rdg, Pleasanton, TX 78064"
drag, startPoint x: 618, startPoint y: 296, endPoint x: 666, endPoint y: 297, distance: 47.5
click at [666, 297] on input "145 Cowboy Rdg, Pleasanton, TX 78064" at bounding box center [657, 297] width 129 height 19
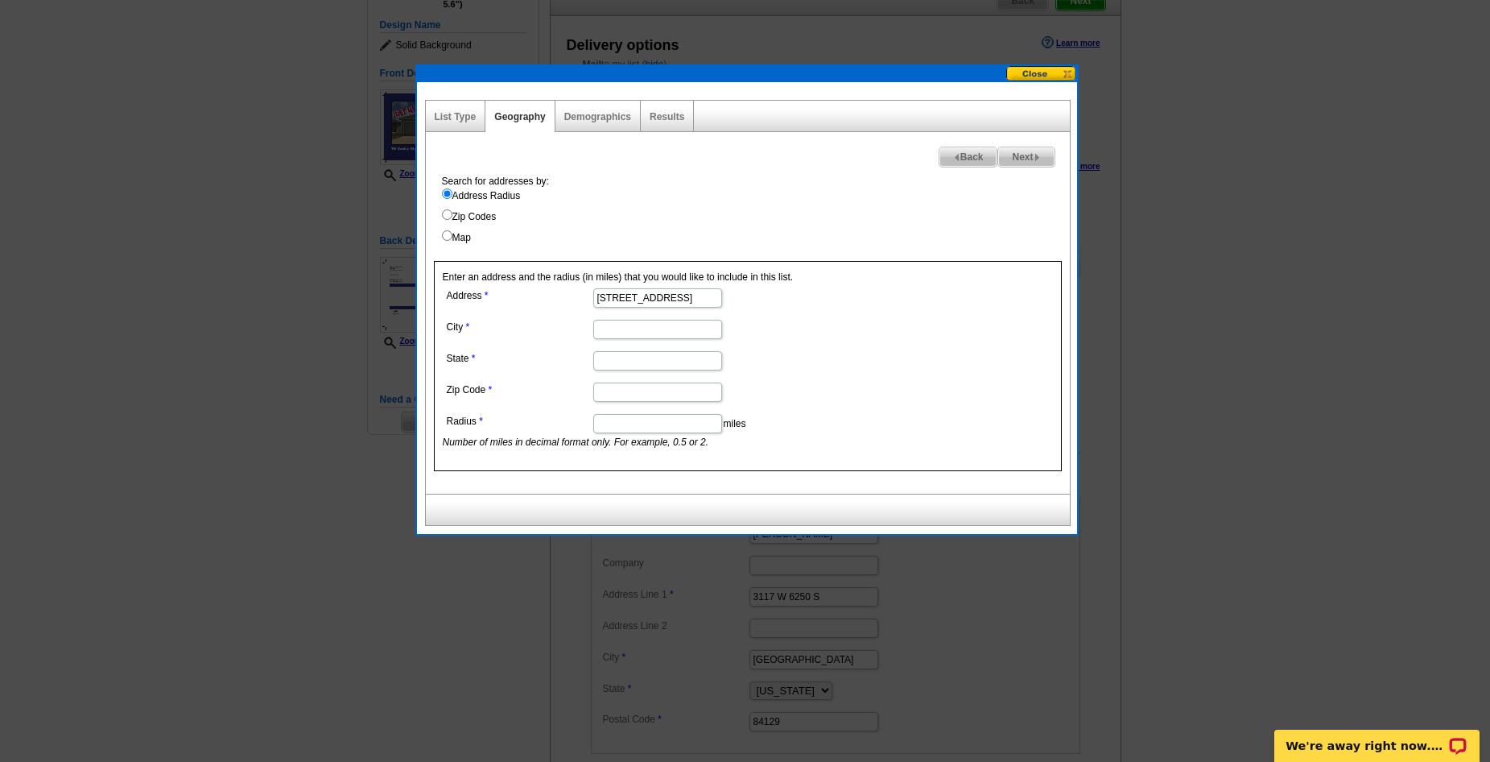
scroll to position [0, 9]
type input "145 Cowboy Rdg, , TX 78064"
click at [609, 327] on input "City" at bounding box center [657, 329] width 129 height 19
paste input "Pleasanton"
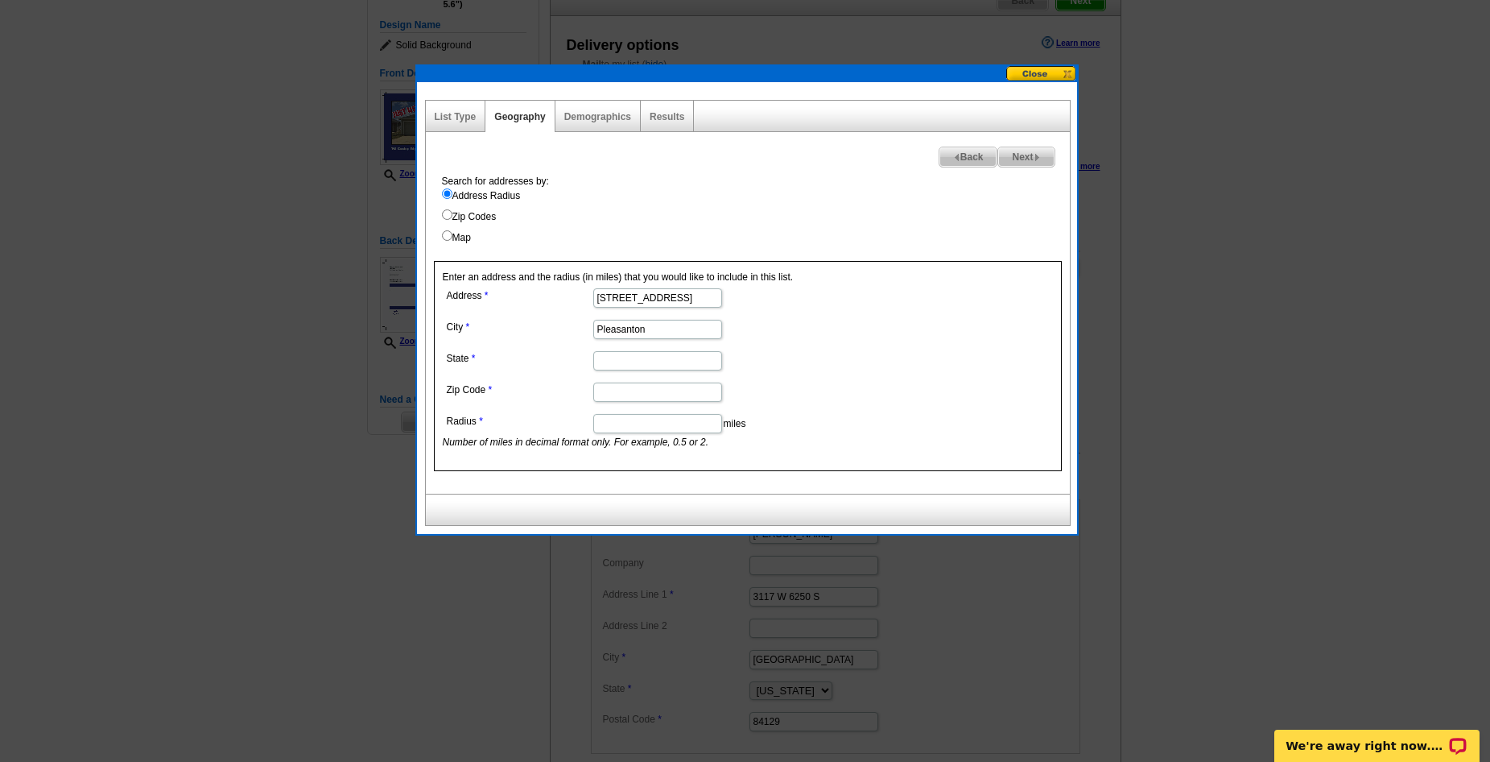
type input "Pleasanton"
click at [612, 353] on input "State" at bounding box center [657, 360] width 129 height 19
type input "TX"
drag, startPoint x: 696, startPoint y: 299, endPoint x: 746, endPoint y: 299, distance: 49.9
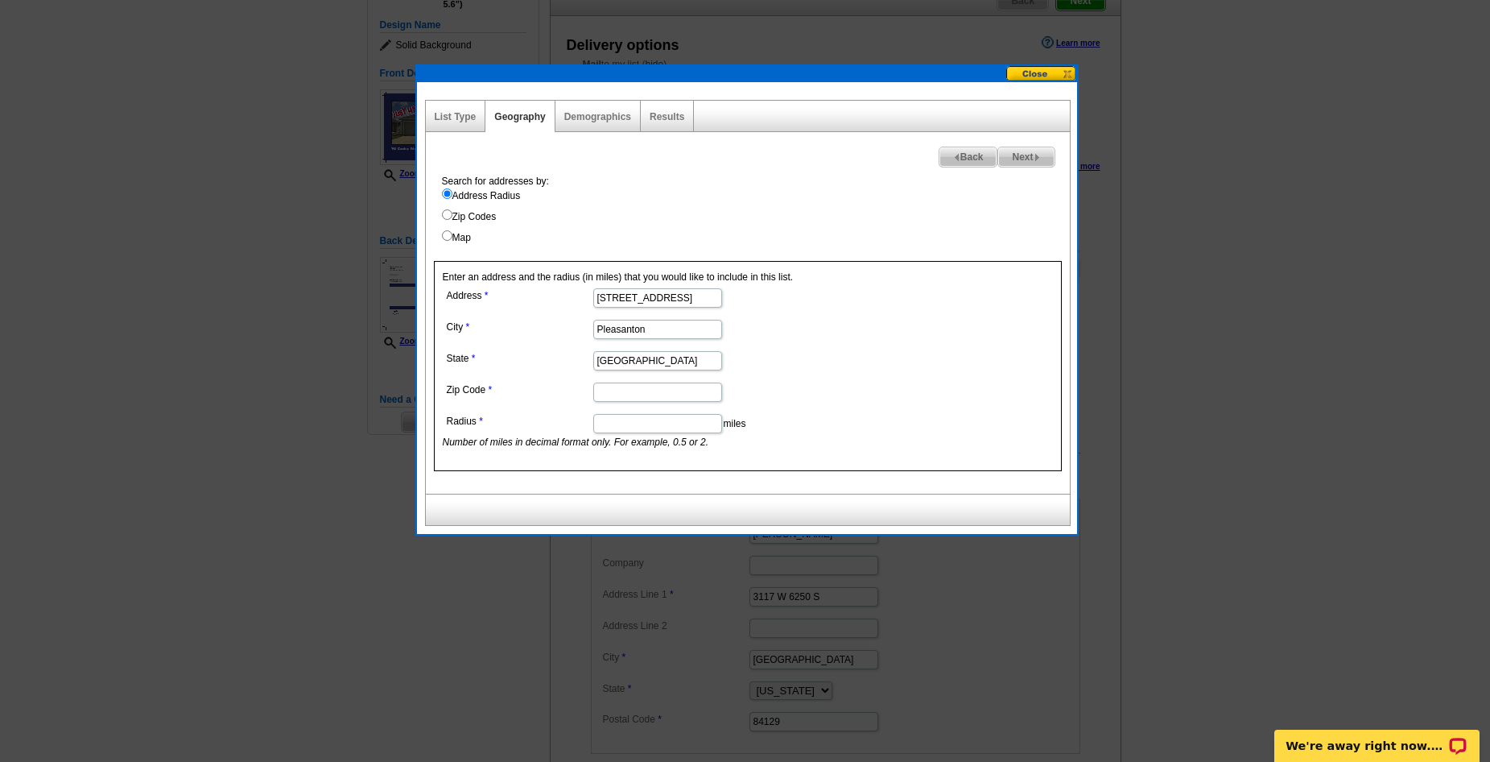
click at [746, 299] on dd "145 Cowboy Rdg, , TX 78064" at bounding box center [657, 296] width 428 height 25
type input "145 Cowboy Rdg, , TX"
click at [617, 386] on input "Zip Code" at bounding box center [657, 391] width 129 height 19
paste input "78064"
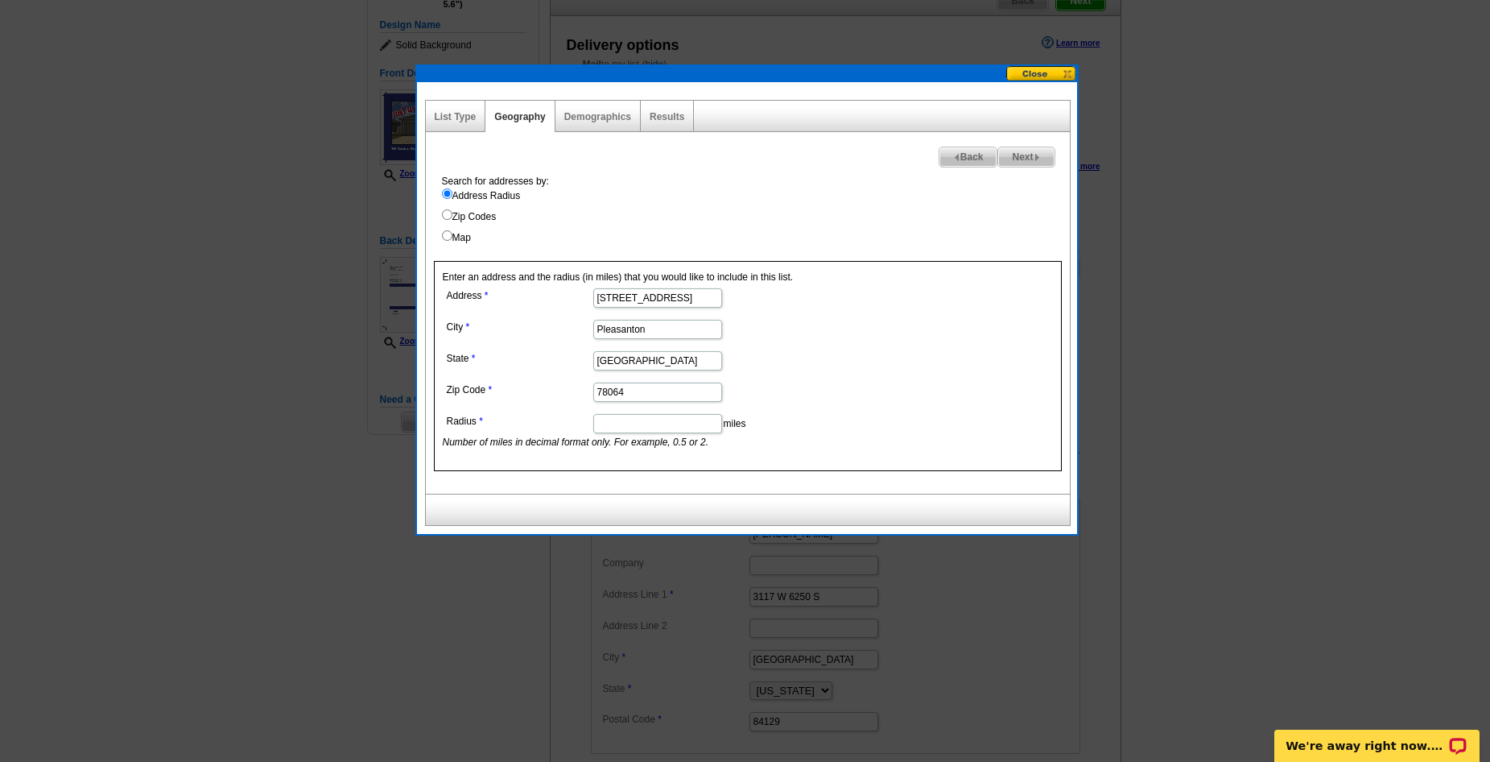
type input "78064"
drag, startPoint x: 677, startPoint y: 297, endPoint x: 730, endPoint y: 296, distance: 53.1
click at [730, 296] on dd "145 Cowboy Rdg, , TX" at bounding box center [657, 296] width 428 height 25
type input "145 Cowboy Rdg,"
click at [746, 363] on dd "TX" at bounding box center [657, 359] width 428 height 25
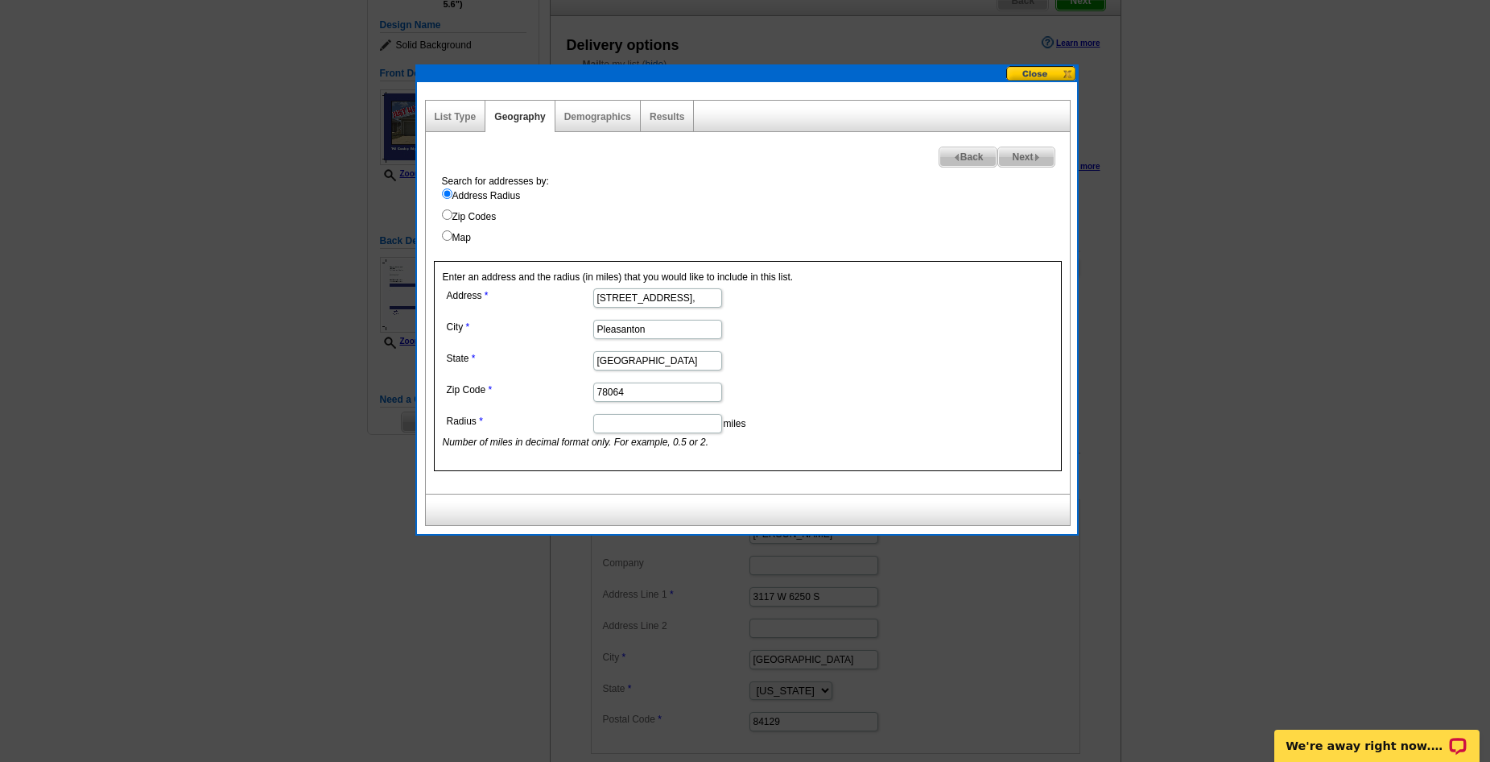
click at [639, 420] on input "Radius" at bounding box center [657, 423] width 129 height 19
type input "1"
click at [881, 401] on form "Address 145 Cowboy Rdg, City Pleasanton State TX Zip Code 78064 Radius 1 miles …" at bounding box center [748, 366] width 610 height 165
click at [1016, 157] on span "Next" at bounding box center [1026, 156] width 56 height 19
select select
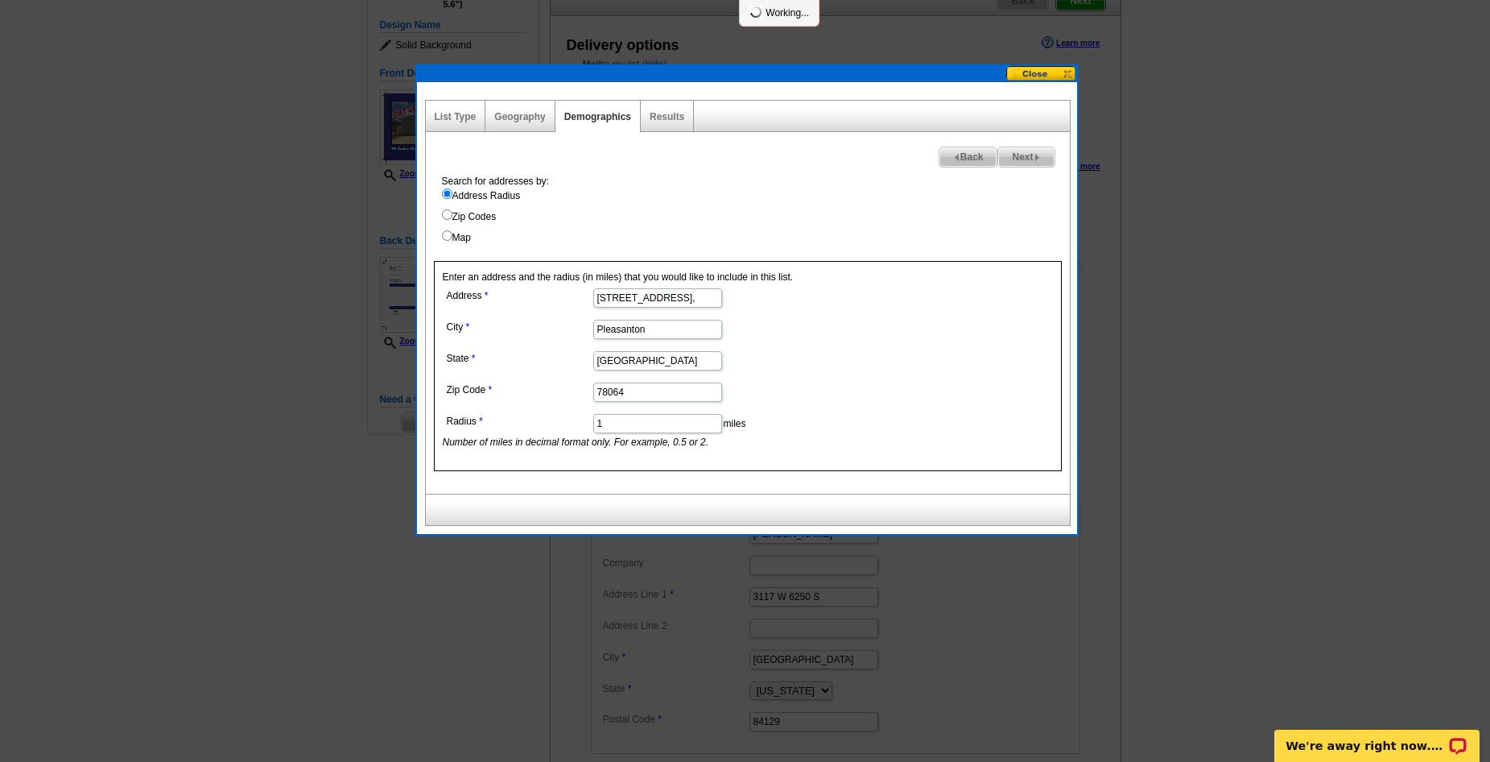
select select
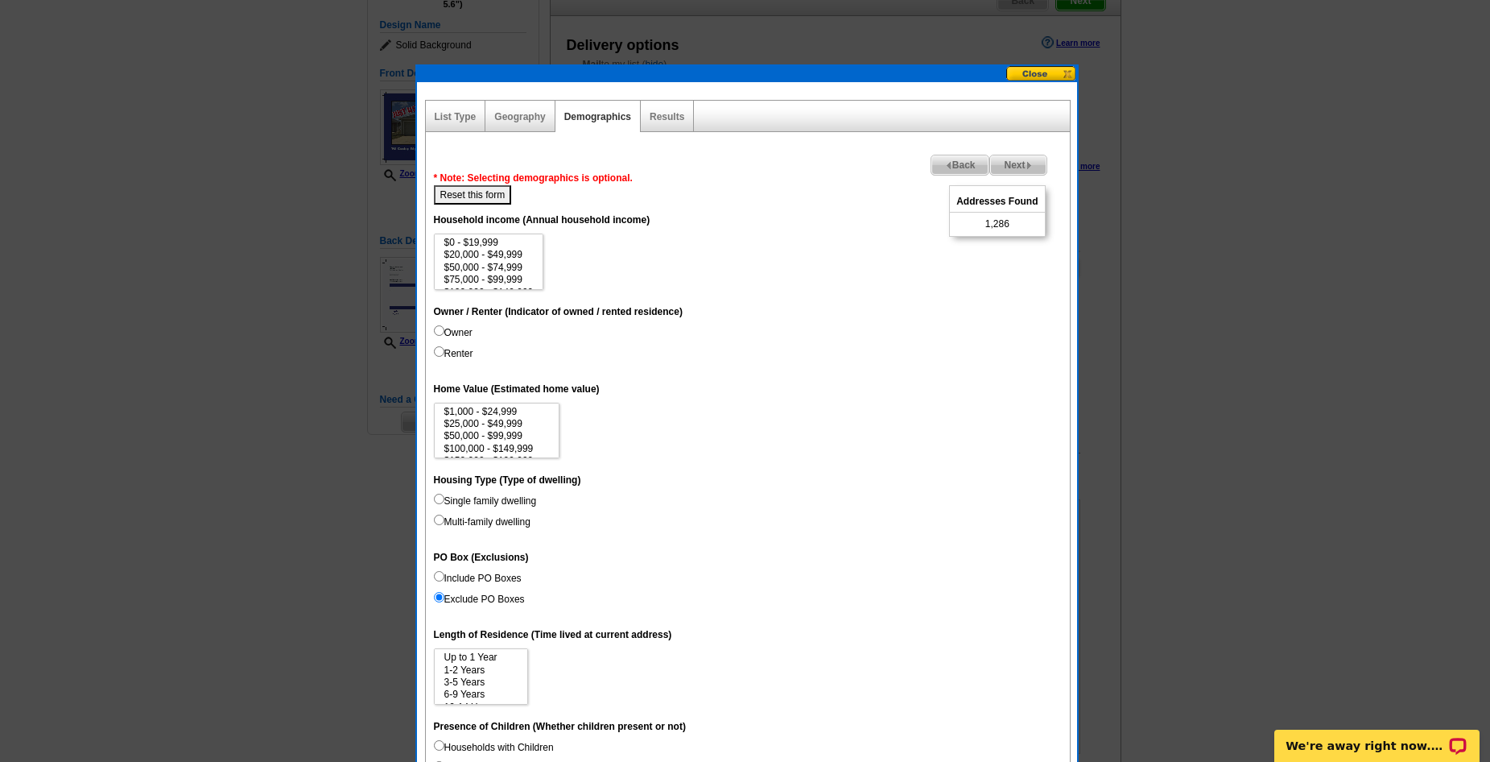
click at [1018, 165] on span "Next" at bounding box center [1018, 164] width 56 height 19
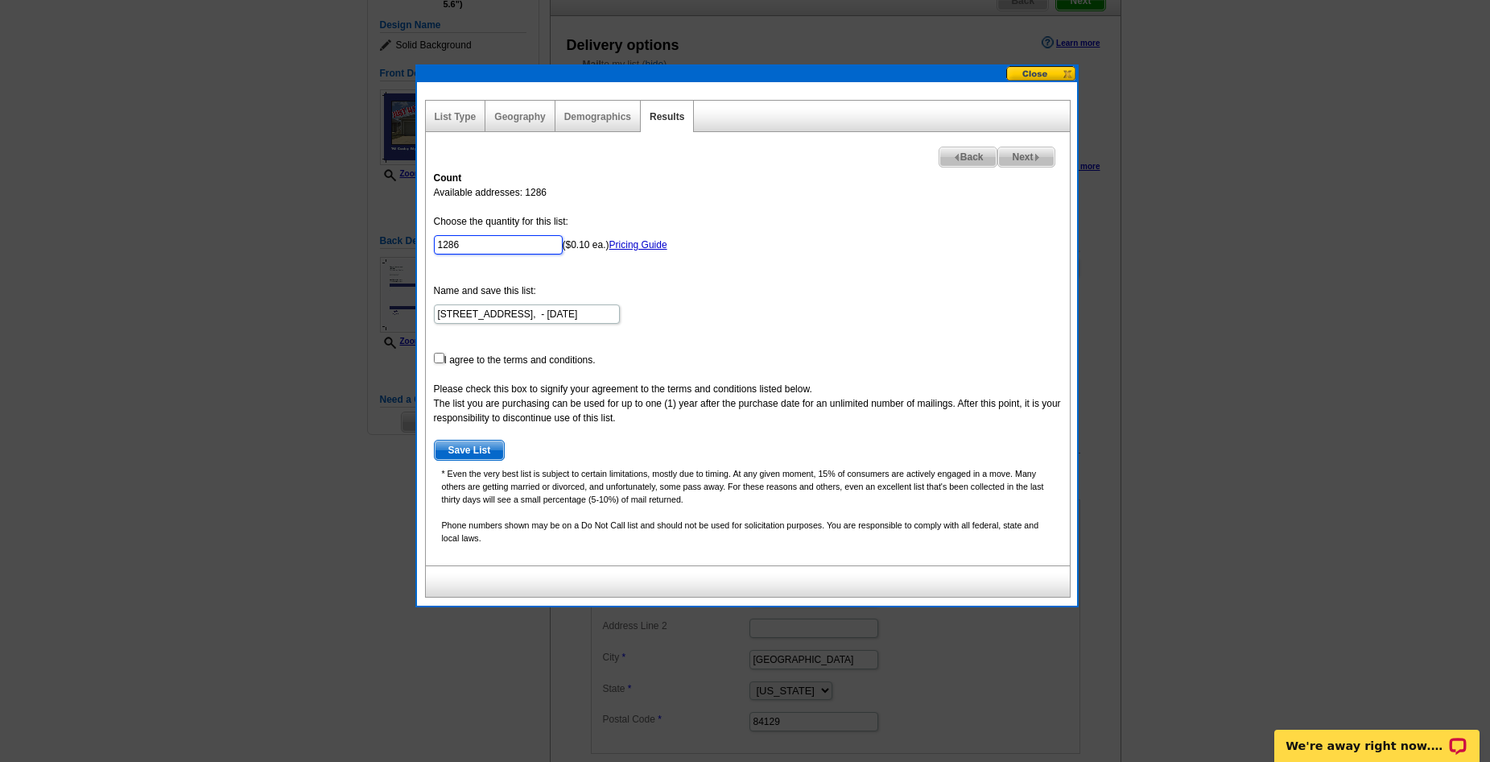
drag, startPoint x: 498, startPoint y: 241, endPoint x: 288, endPoint y: 232, distance: 210.3
click at [288, 232] on body "Welcome back Chris My Account Logout local_phone Same Day Design, Print, & Mail…" at bounding box center [745, 590] width 1490 height 1502
type input "100"
drag, startPoint x: 717, startPoint y: 340, endPoint x: 670, endPoint y: 351, distance: 48.0
click at [717, 339] on form "Choose the quantity for this list: 100 ($0.10 ea.) Pricing Guide Name and save …" at bounding box center [748, 337] width 628 height 246
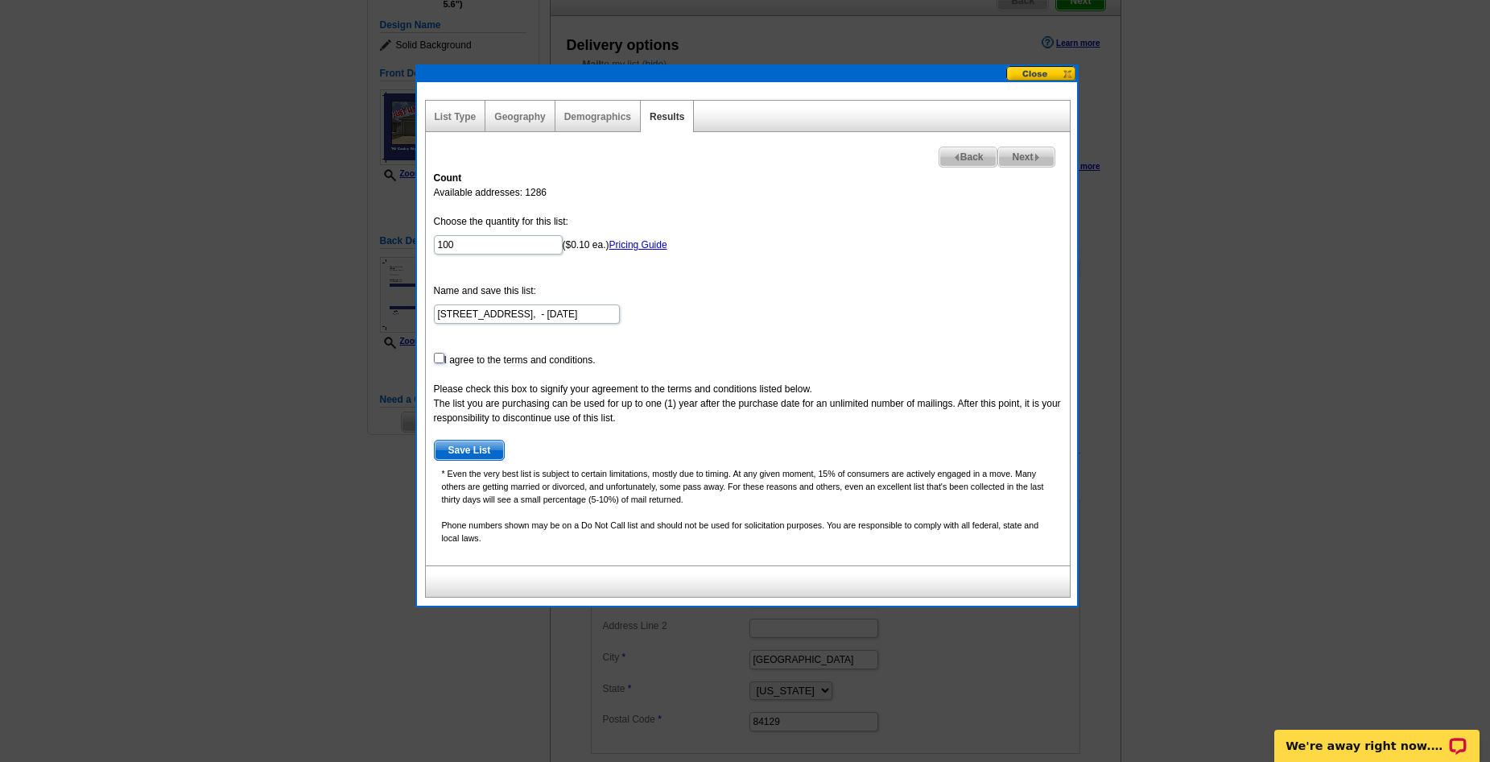
click at [437, 358] on input "checkbox" at bounding box center [439, 358] width 10 height 10
checkbox input "true"
click at [467, 448] on span "Save List" at bounding box center [470, 449] width 70 height 19
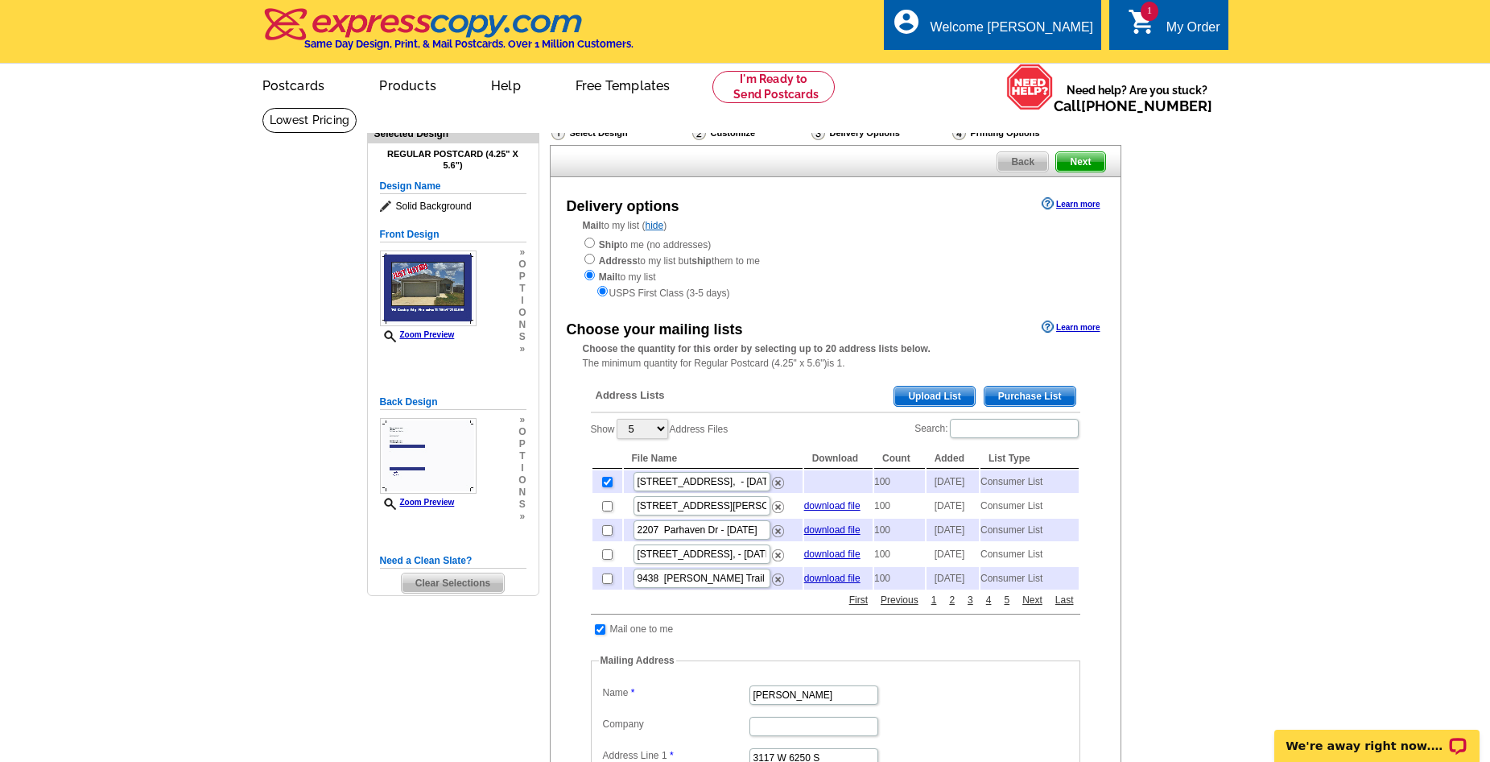
click at [1096, 160] on span "Next" at bounding box center [1080, 161] width 48 height 19
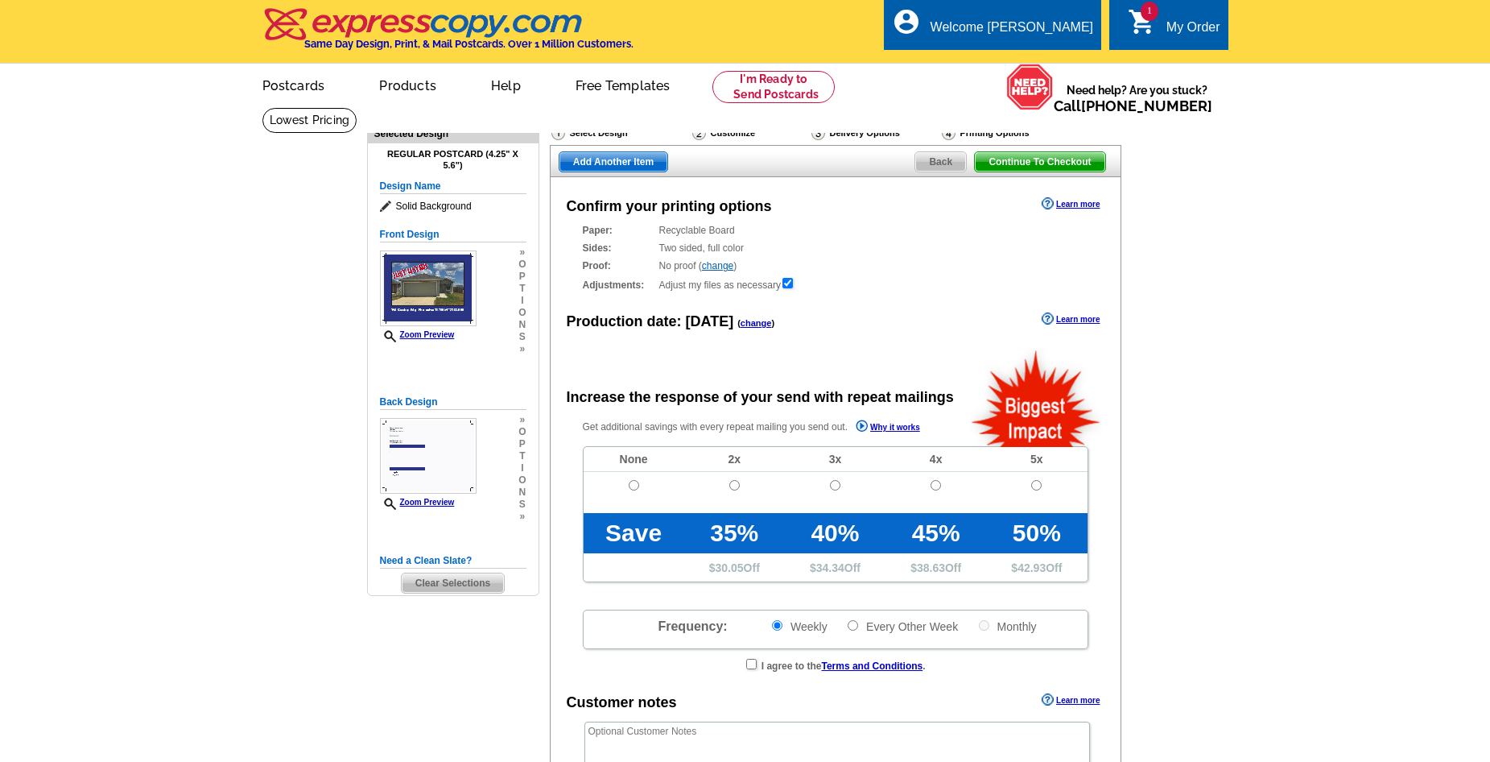
radio input "false"
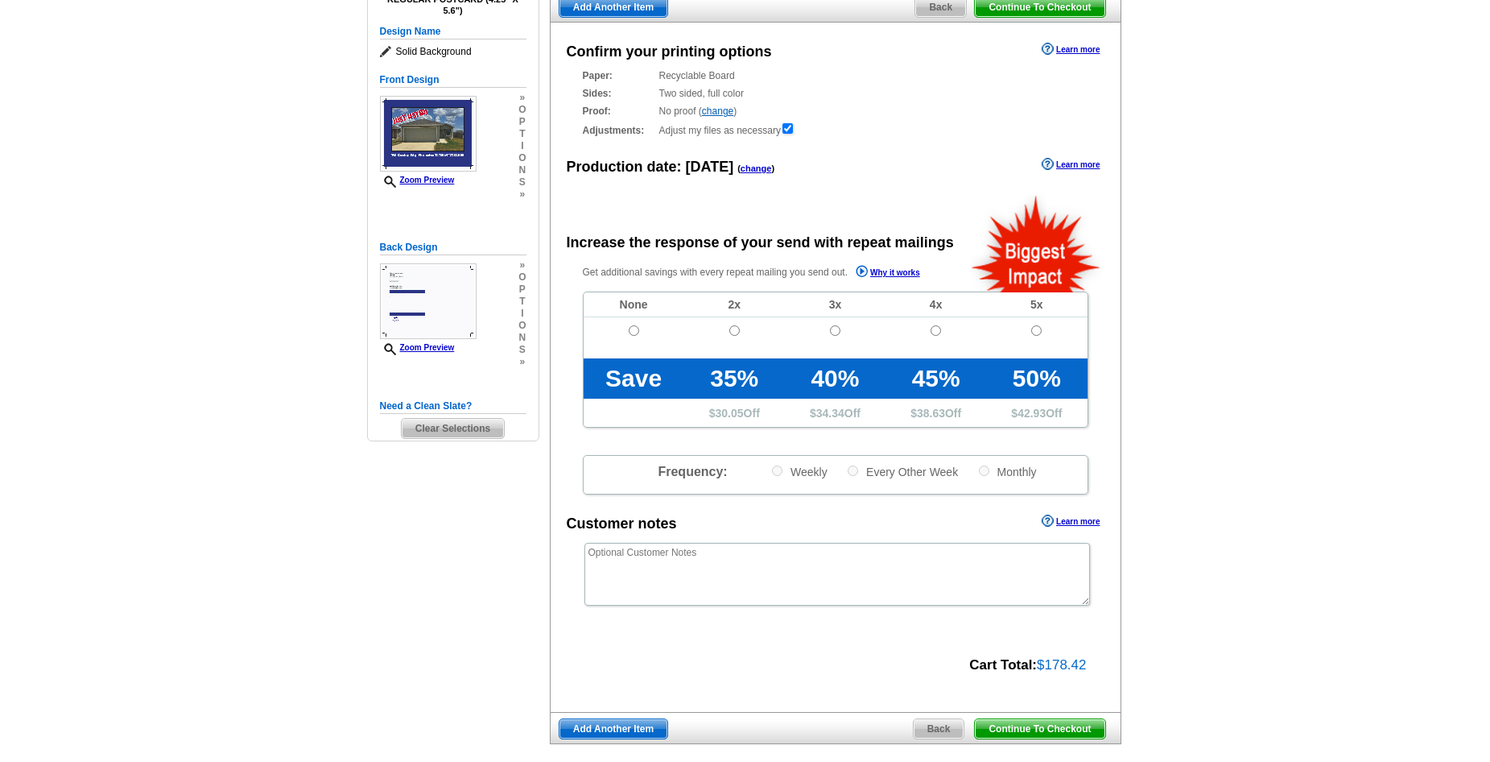
scroll to position [161, 0]
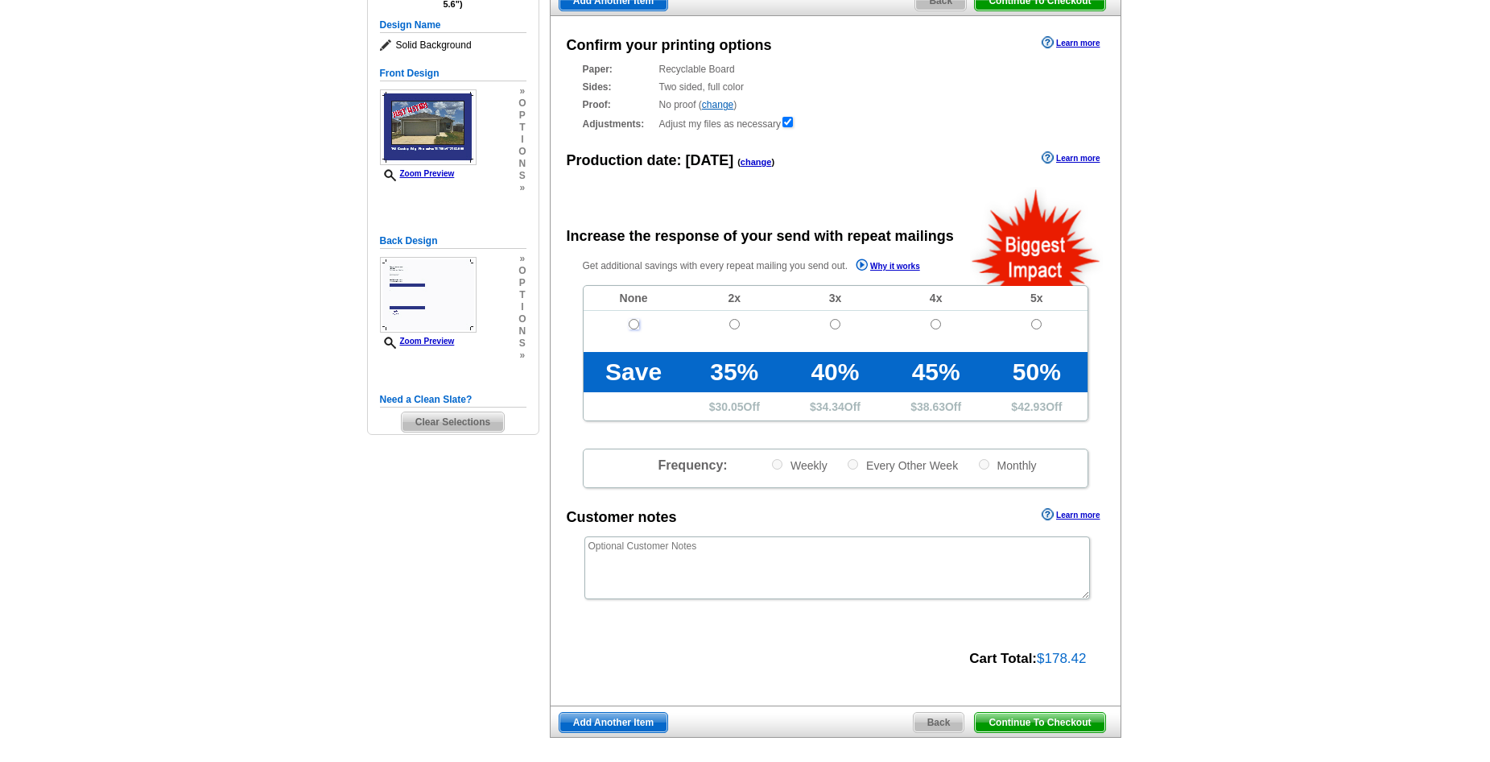
click at [634, 327] on input "radio" at bounding box center [634, 324] width 10 height 10
radio input "true"
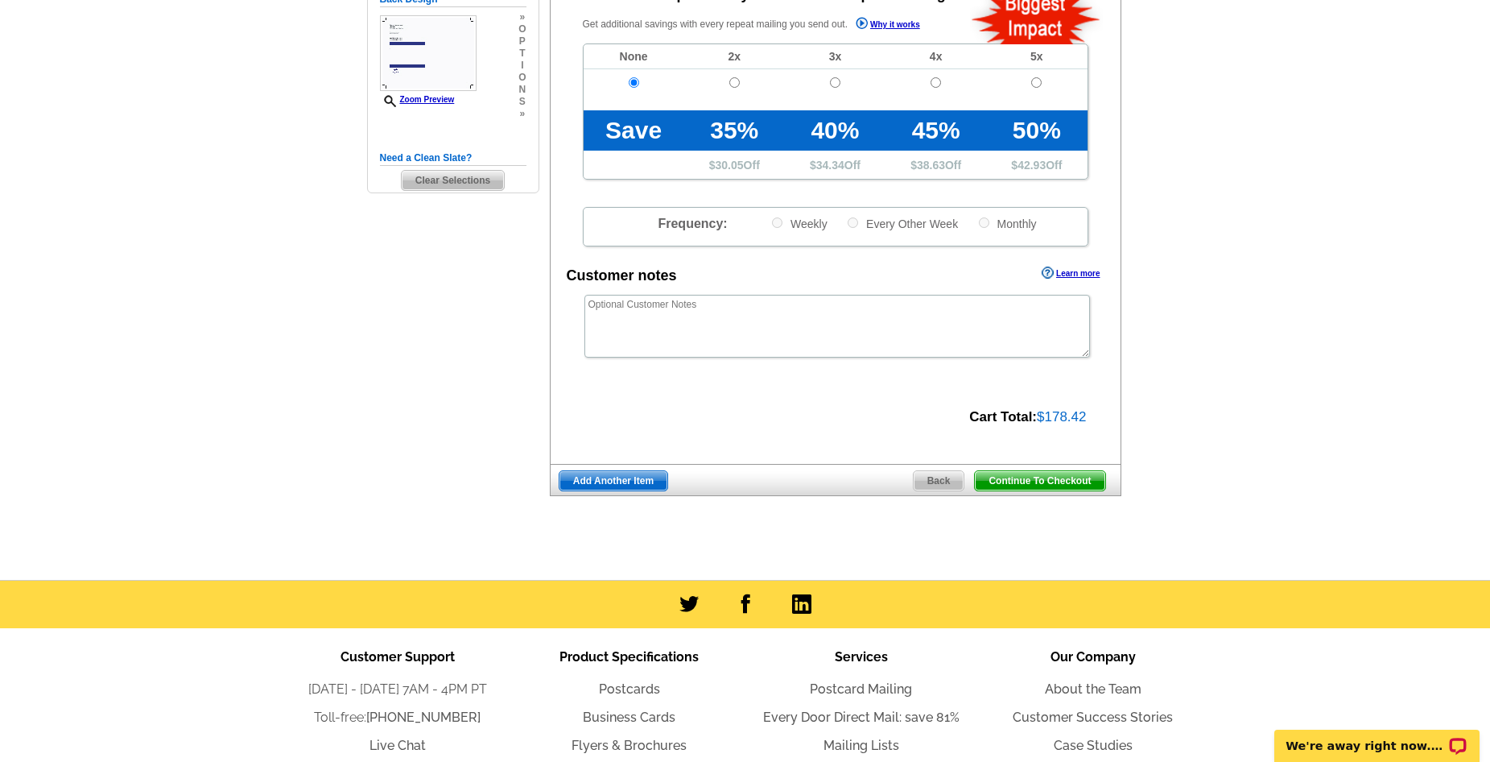
click at [1025, 483] on span "Continue To Checkout" at bounding box center [1040, 480] width 130 height 19
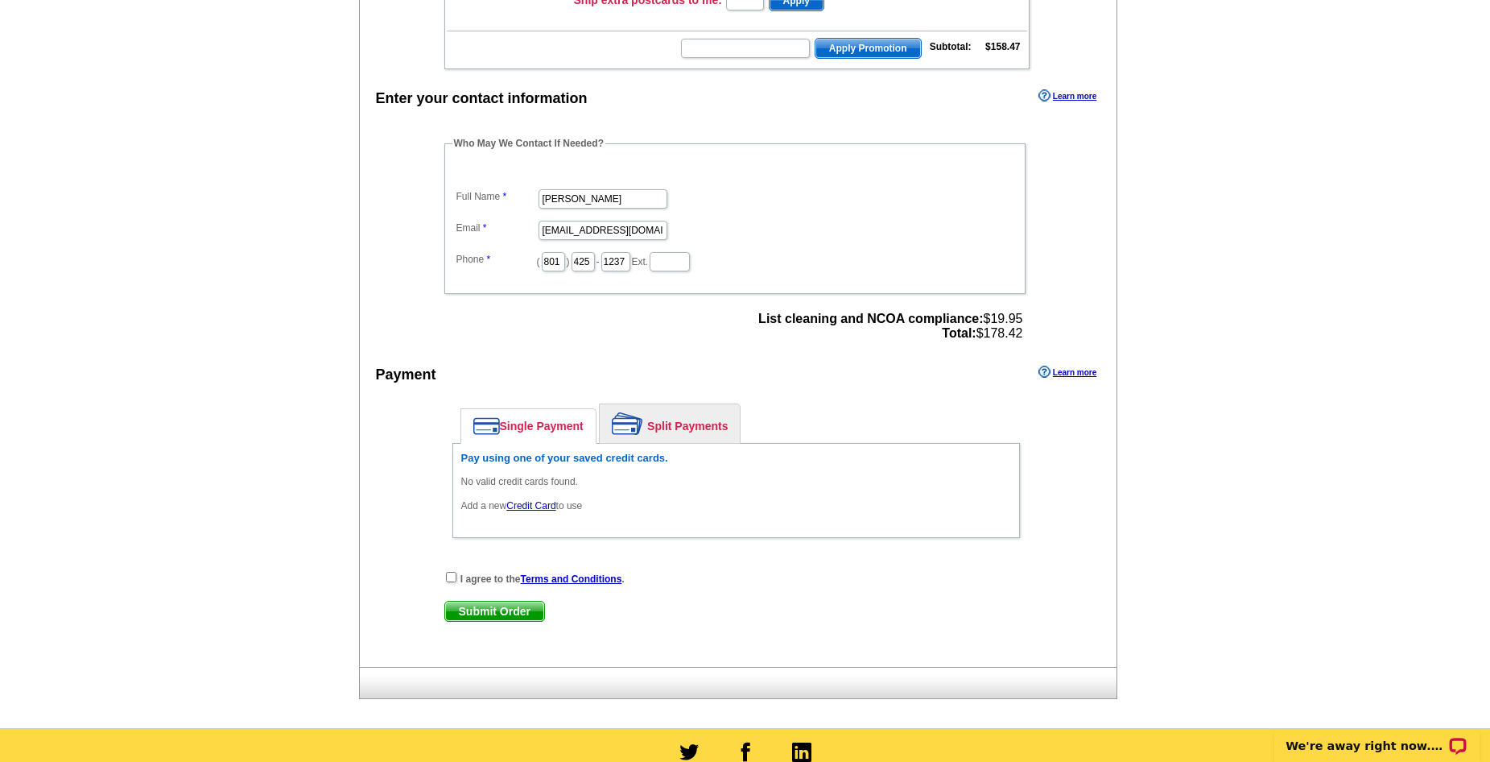
scroll to position [403, 0]
click at [449, 578] on input "checkbox" at bounding box center [451, 576] width 10 height 10
checkbox input "true"
click at [537, 507] on link "Credit Card" at bounding box center [530, 504] width 49 height 11
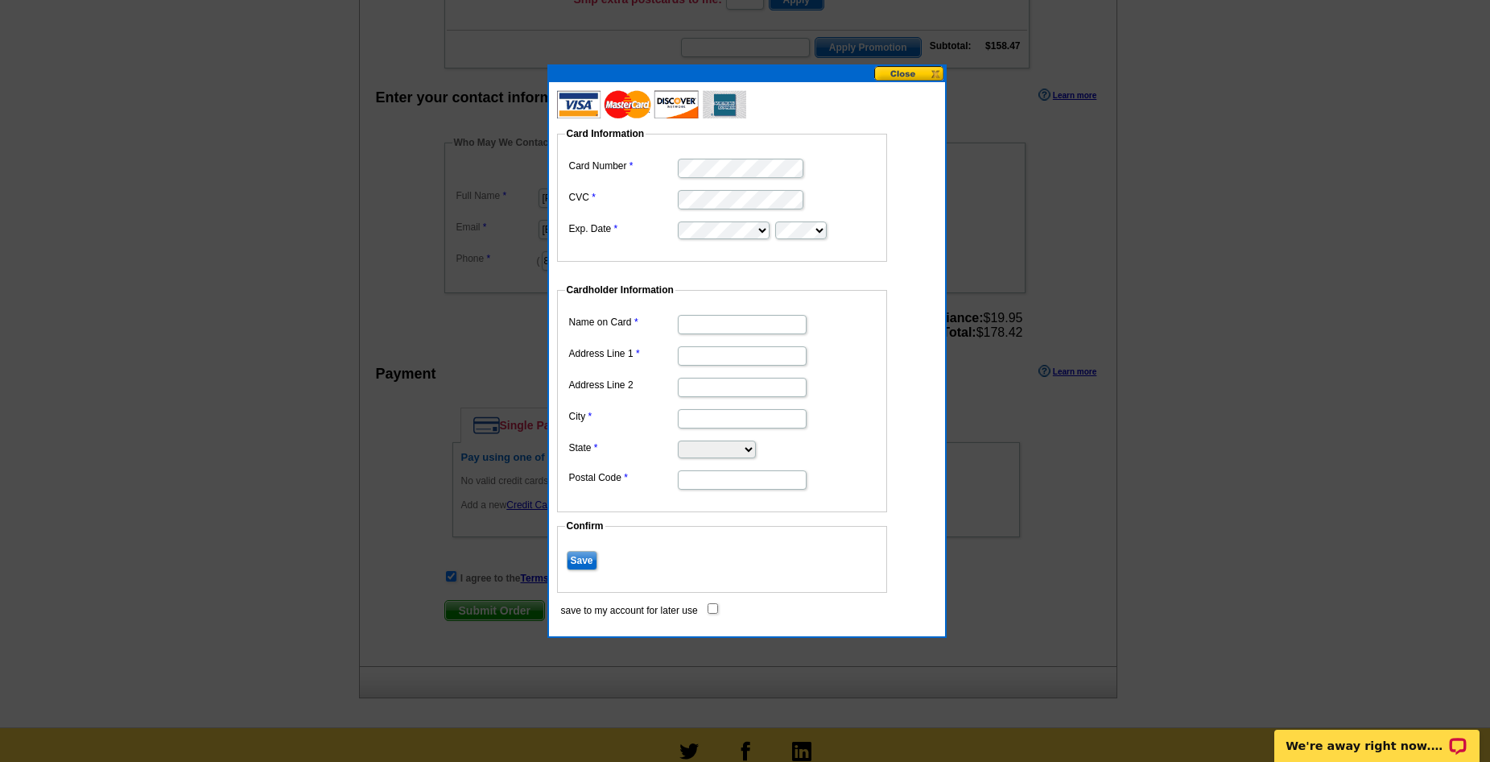
scroll to position [0, 0]
click at [770, 325] on input "Name on Card" at bounding box center [742, 324] width 129 height 19
type input "[PERSON_NAME]"
click at [740, 353] on input "Address Line 1" at bounding box center [742, 355] width 129 height 19
type input "[STREET_ADDRESS]"
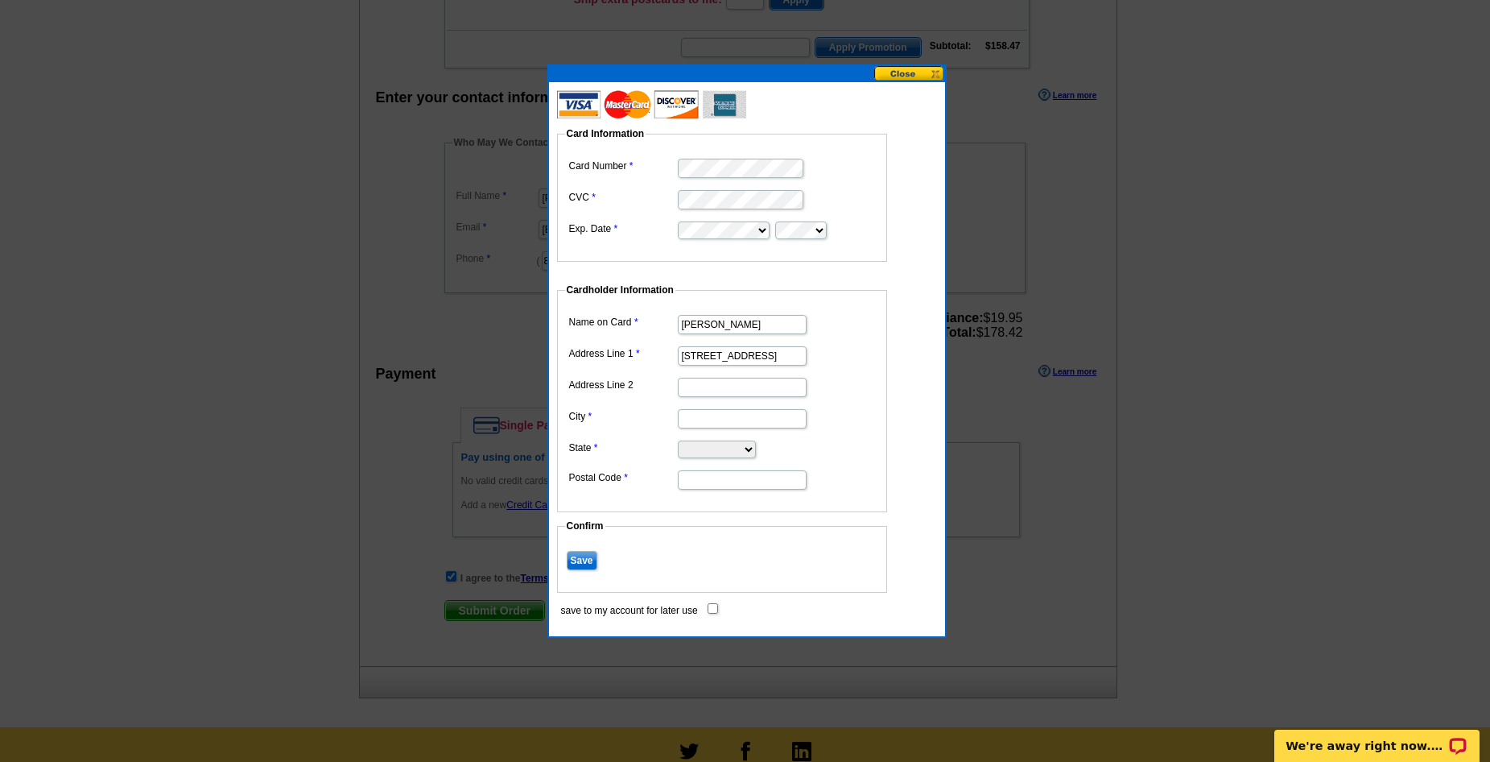
click at [698, 422] on input "City" at bounding box center [742, 418] width 129 height 19
type input "Branson"
click at [756, 444] on select "[US_STATE] [US_STATE] [US_STATE] [US_STATE] [US_STATE] [US_STATE] [US_STATE] [U…" at bounding box center [717, 449] width 78 height 18
select select "MO"
click at [678, 440] on select "[US_STATE] [US_STATE] [US_STATE] [US_STATE] [US_STATE] [US_STATE] [US_STATE] [U…" at bounding box center [717, 449] width 78 height 18
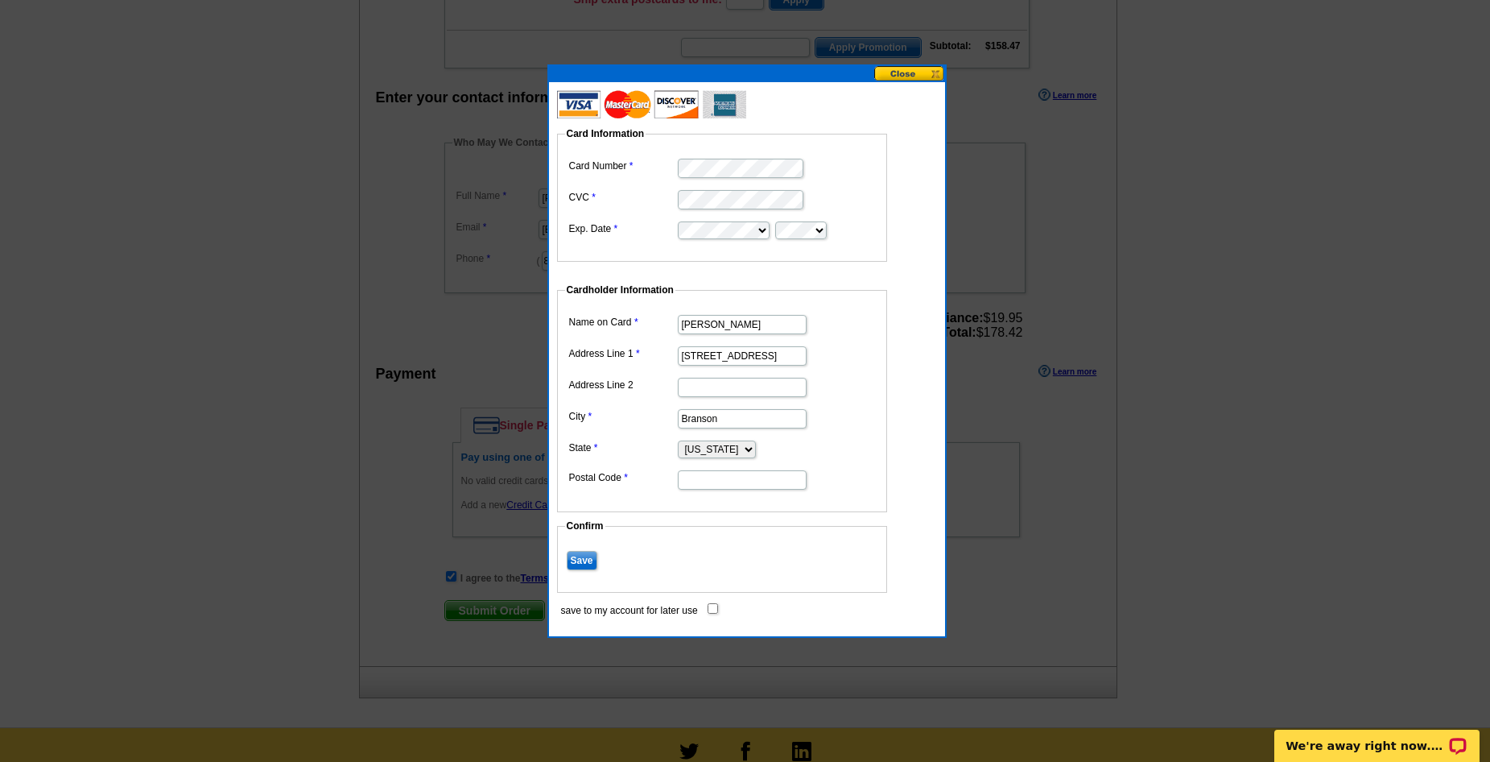
click at [703, 481] on input "Postal Code" at bounding box center [742, 479] width 129 height 19
type input "65616"
drag, startPoint x: 587, startPoint y: 561, endPoint x: 597, endPoint y: 586, distance: 26.8
click at [587, 562] on input "Save" at bounding box center [582, 560] width 31 height 19
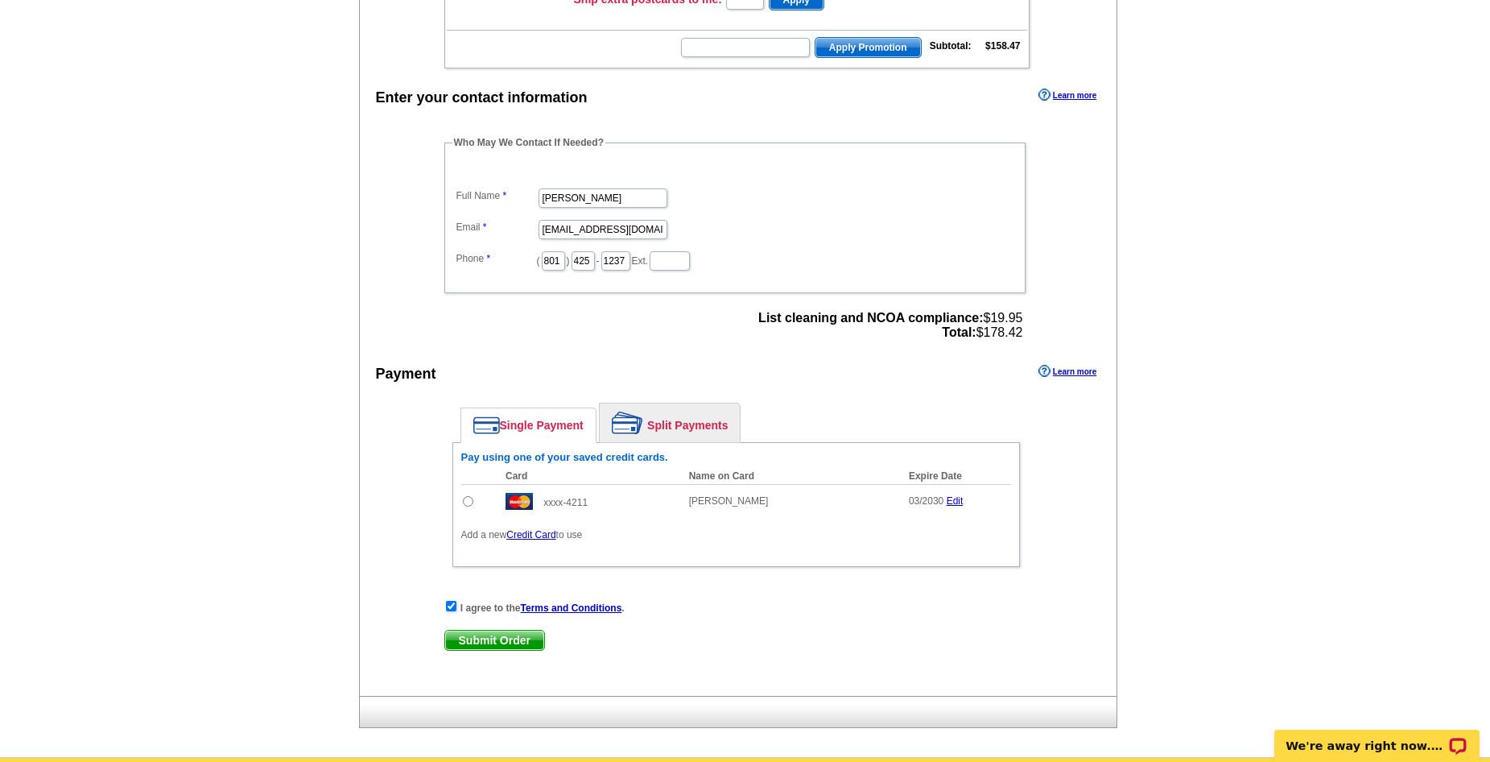
click at [469, 502] on input "radio" at bounding box center [468, 501] width 10 height 10
radio input "true"
click at [490, 646] on span "Submit Order" at bounding box center [494, 639] width 99 height 19
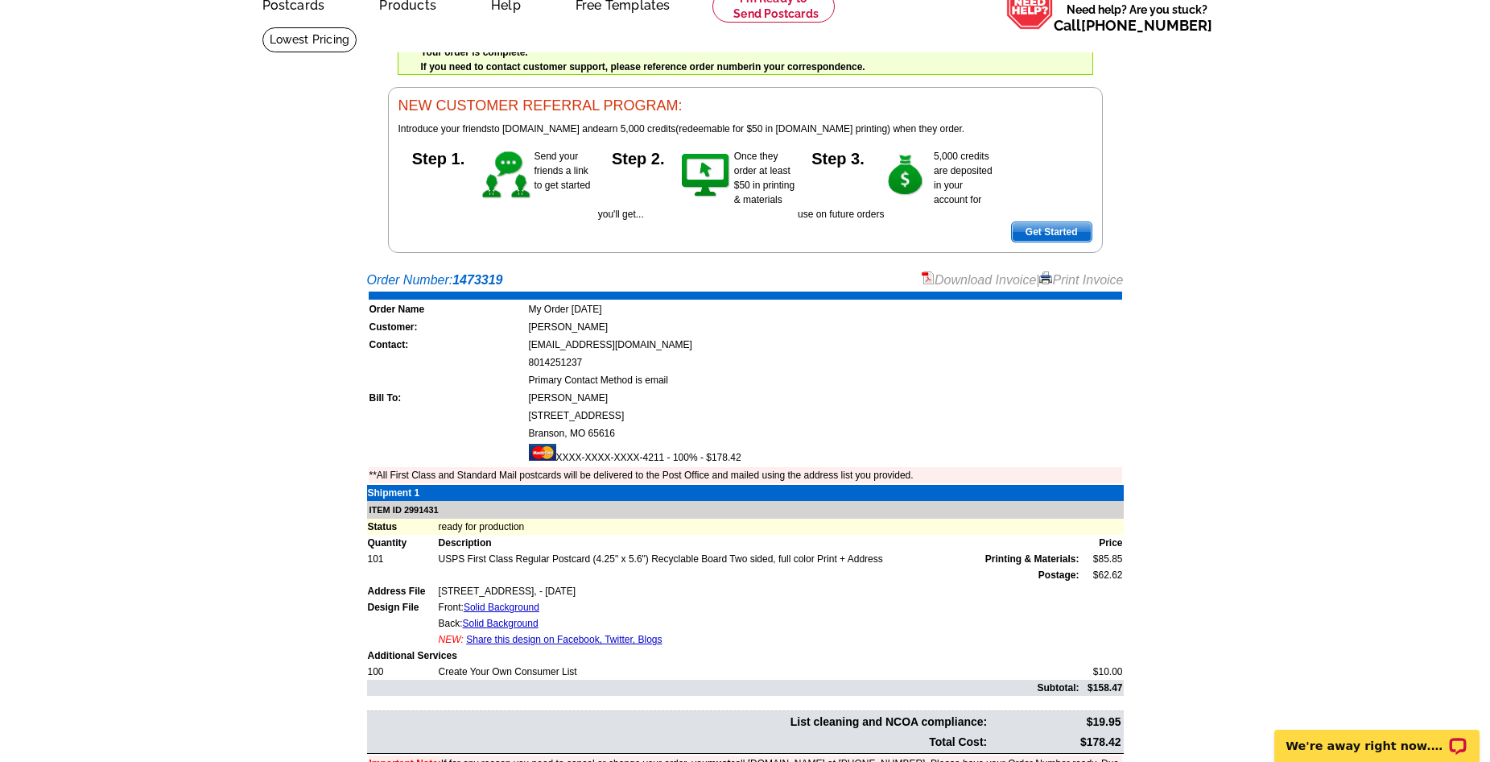
click at [972, 282] on link "Download Invoice" at bounding box center [979, 280] width 114 height 14
